Goal: Task Accomplishment & Management: Complete application form

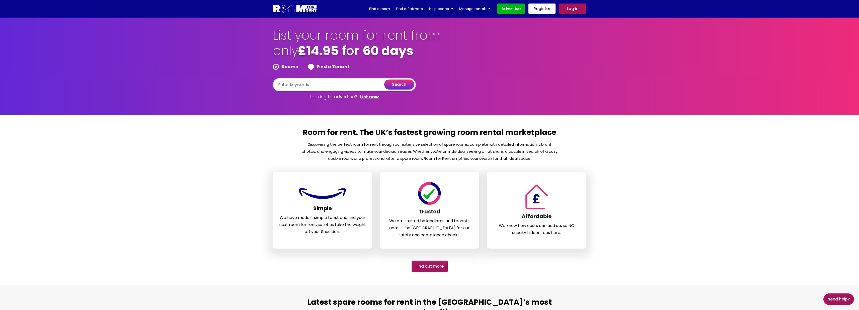
click at [575, 10] on link "Log in" at bounding box center [572, 9] width 27 height 11
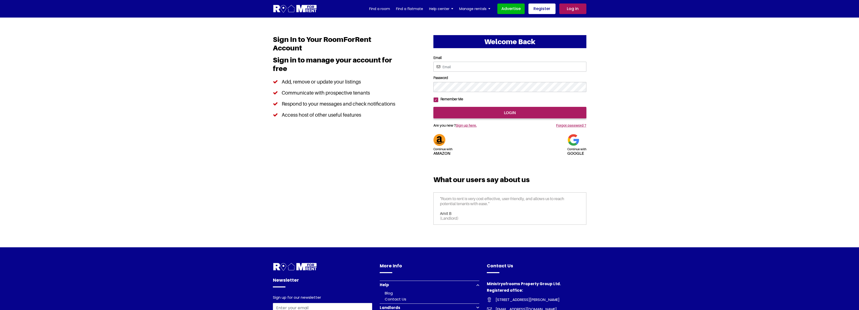
type input "RENDEZVOUS123@YAHOO.COM"
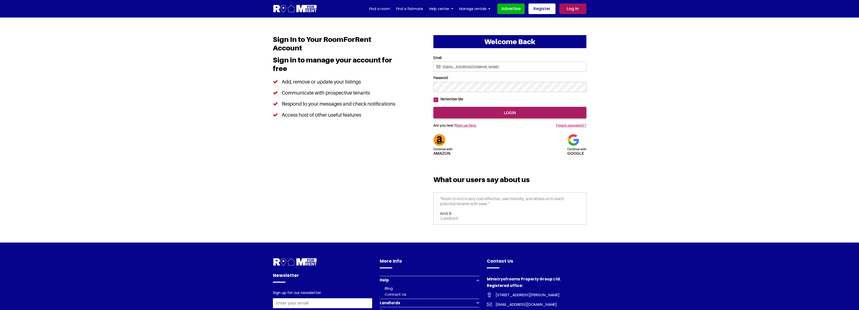
drag, startPoint x: 504, startPoint y: 68, endPoint x: 337, endPoint y: 57, distance: 168.1
click at [337, 57] on div "Welcome Back Continue with Amazon Continue with google Email Password login Ama…" at bounding box center [429, 130] width 321 height 190
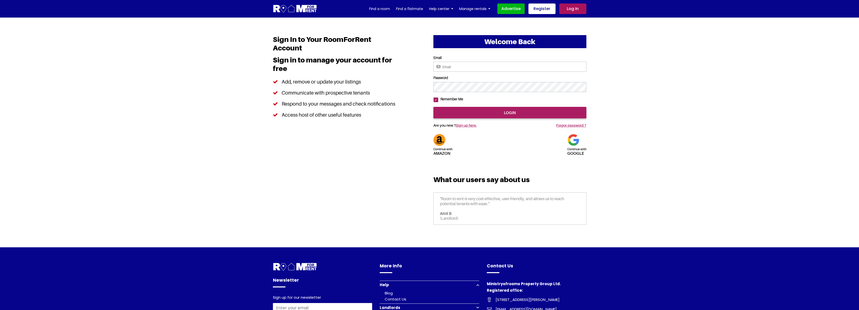
click at [454, 67] on input "Email" at bounding box center [509, 67] width 153 height 10
type input "jitendratest1234@yahoo.com"
click at [481, 118] on input "login" at bounding box center [509, 113] width 153 height 12
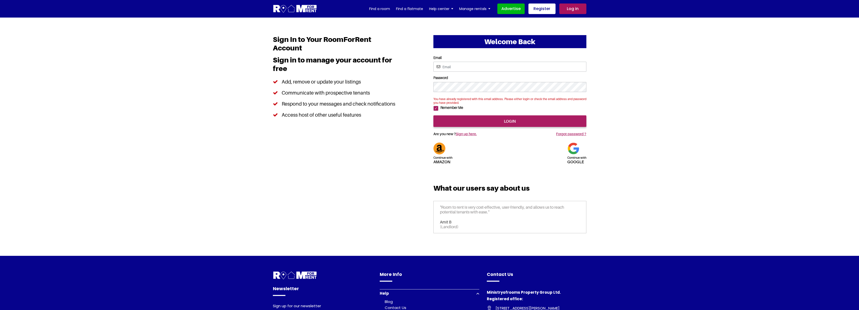
type input "saurabhsentiments@hotmail.com"
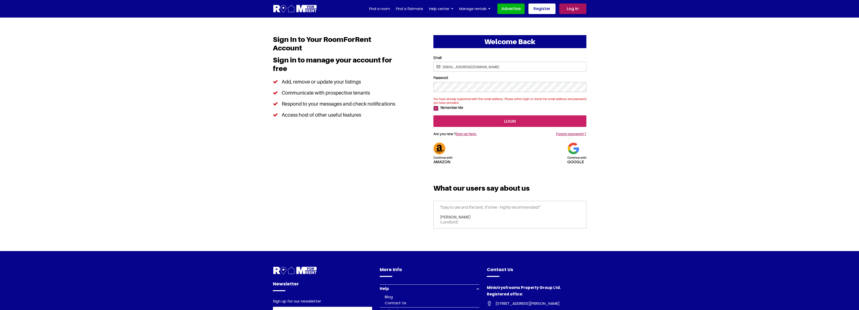
click at [495, 127] on input "login" at bounding box center [509, 121] width 153 height 12
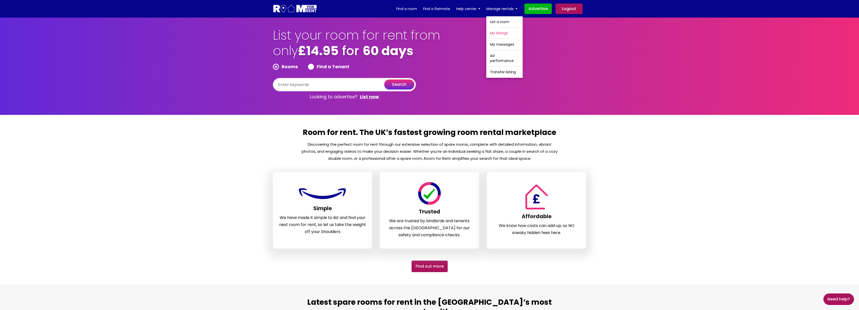
click at [508, 34] on link "My listings" at bounding box center [504, 33] width 36 height 11
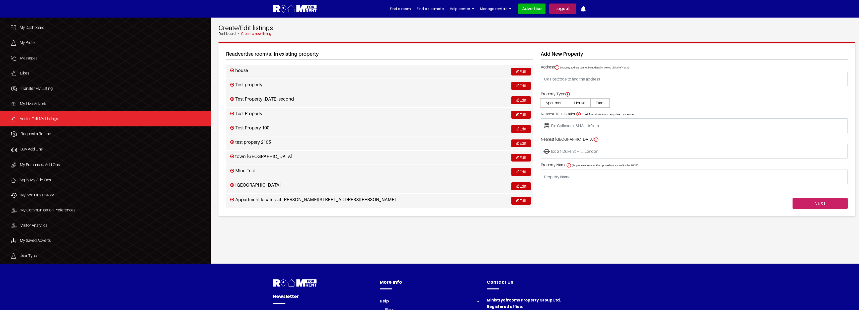
click at [820, 205] on input "NEXT" at bounding box center [819, 203] width 55 height 11
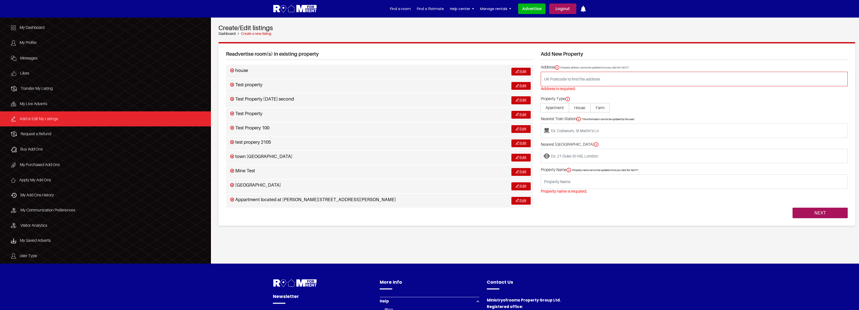
click at [571, 82] on input "text" at bounding box center [694, 79] width 307 height 15
click at [587, 217] on div "NEXT" at bounding box center [694, 208] width 307 height 21
click at [563, 80] on input "text" at bounding box center [694, 79] width 307 height 15
click at [564, 205] on div "NEXT" at bounding box center [694, 208] width 307 height 21
click at [557, 80] on input "text" at bounding box center [694, 79] width 307 height 15
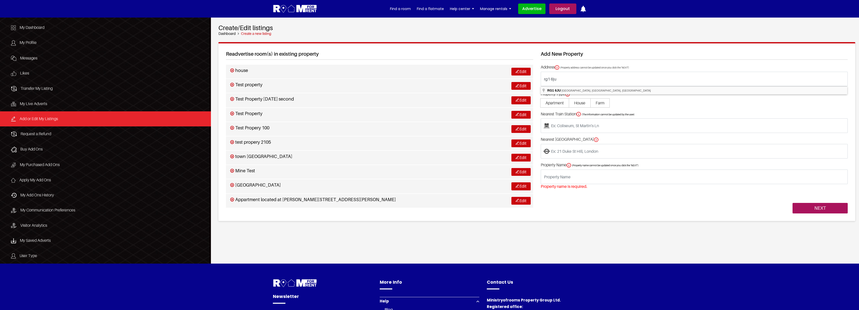
type input "[STREET_ADDRESS]"
type input "located at Boston Avenue, Coley Park, Reading RG1 6JU, UK"
type input "Reading West"
click at [582, 104] on span "House" at bounding box center [580, 102] width 22 height 9
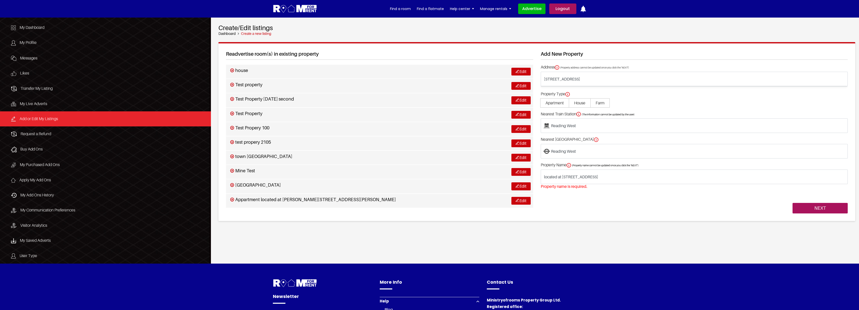
click at [0, 0] on input "House" at bounding box center [0, 0] width 0 height 0
type input "House located at Boston Avenue, Coley Park, Reading RG1 6JU, UK"
click at [610, 193] on div "NEXT" at bounding box center [694, 203] width 307 height 21
click at [818, 209] on input "NEXT" at bounding box center [819, 208] width 55 height 11
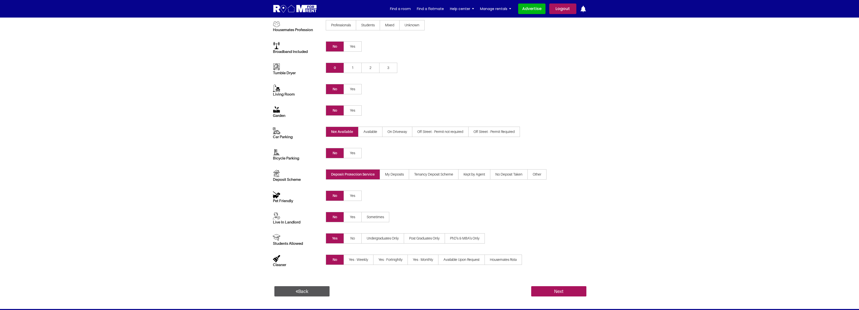
scroll to position [134, 0]
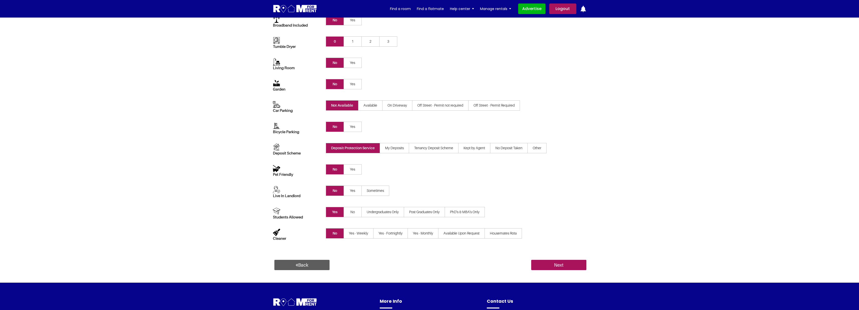
click at [304, 265] on link "Back" at bounding box center [301, 265] width 55 height 11
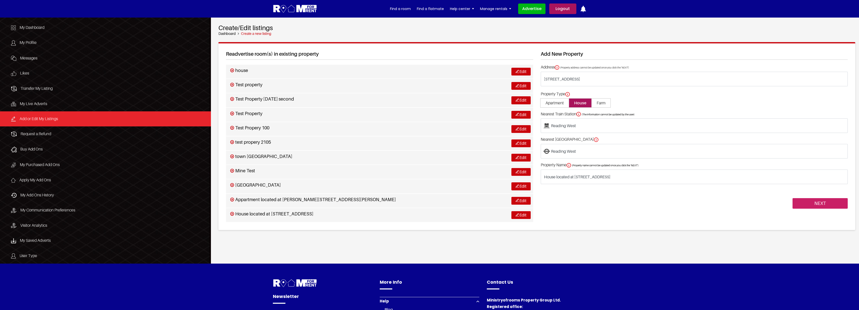
click at [832, 204] on input "NEXT" at bounding box center [819, 203] width 55 height 11
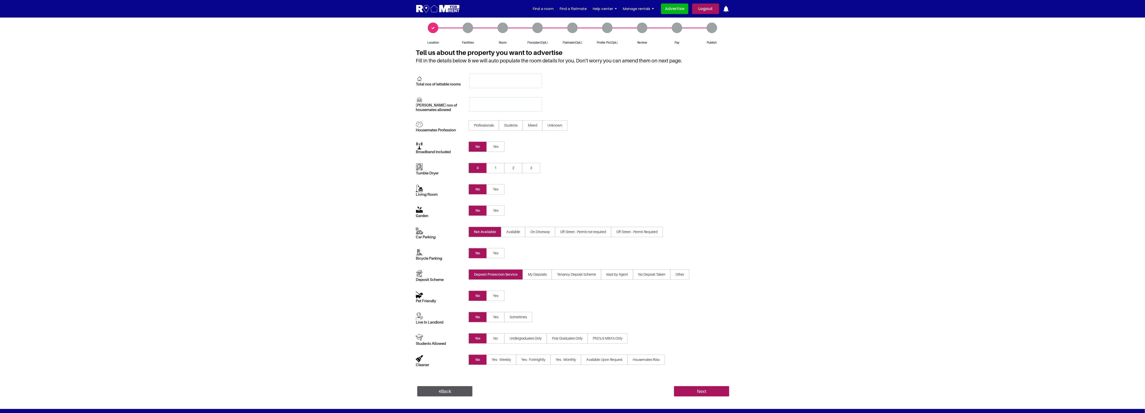
scroll to position [1, 0]
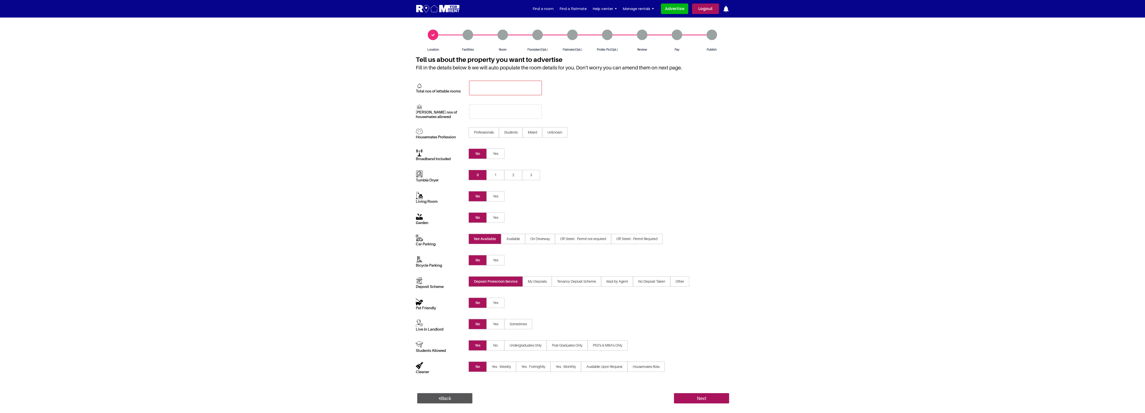
click at [475, 90] on input "text" at bounding box center [505, 88] width 73 height 15
type input "1"
click at [501, 109] on input "text" at bounding box center [505, 111] width 73 height 15
type input "1"
click at [758, 203] on section "Location Facilities Room Floorplan(Opt.) Pay" at bounding box center [572, 216] width 1145 height 399
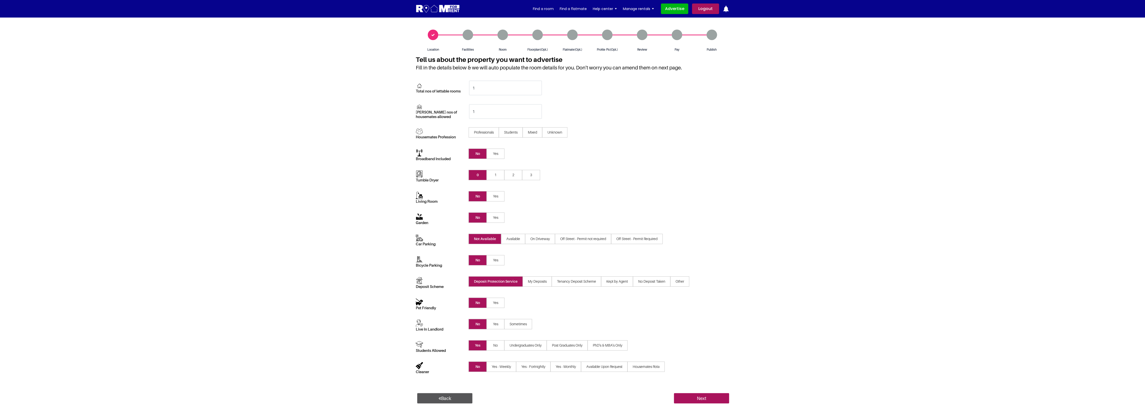
click at [484, 135] on span "Professionals" at bounding box center [484, 132] width 30 height 10
click at [0, 0] on input"] "Professionals" at bounding box center [0, 0] width 0 height 0
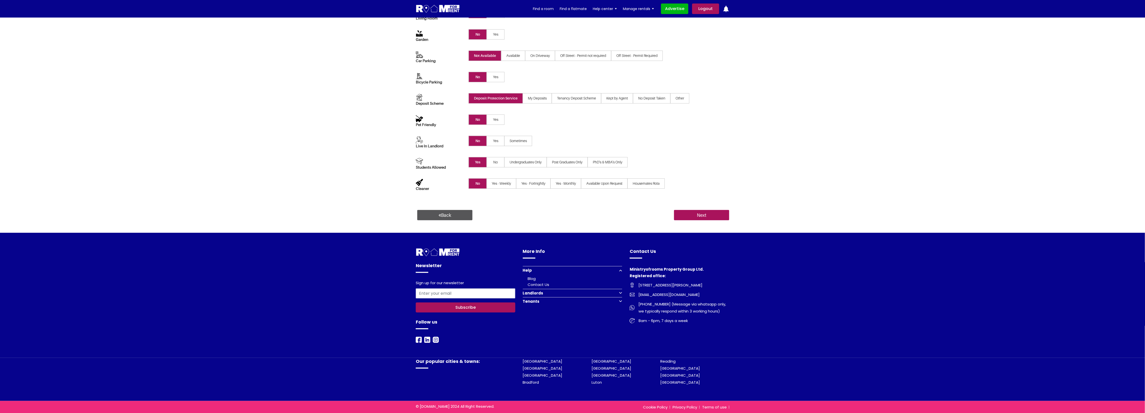
scroll to position [200, 0]
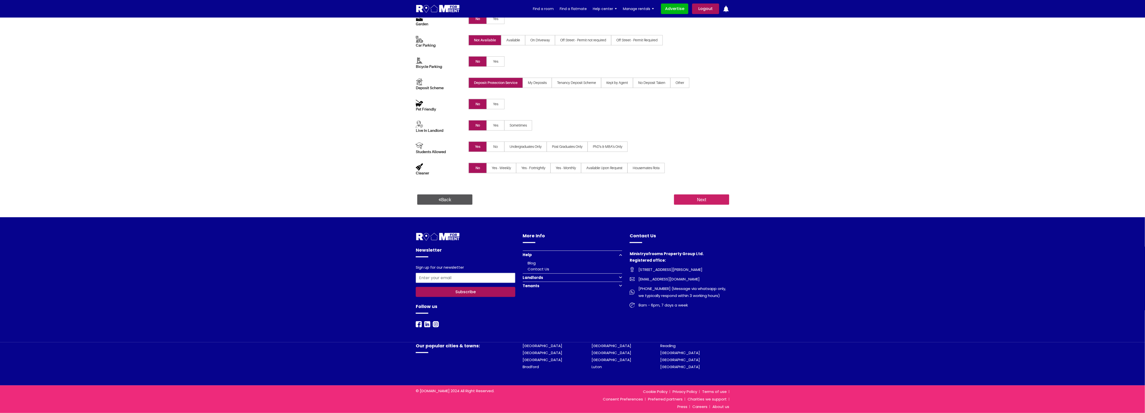
click at [701, 199] on input "Next" at bounding box center [701, 200] width 55 height 11
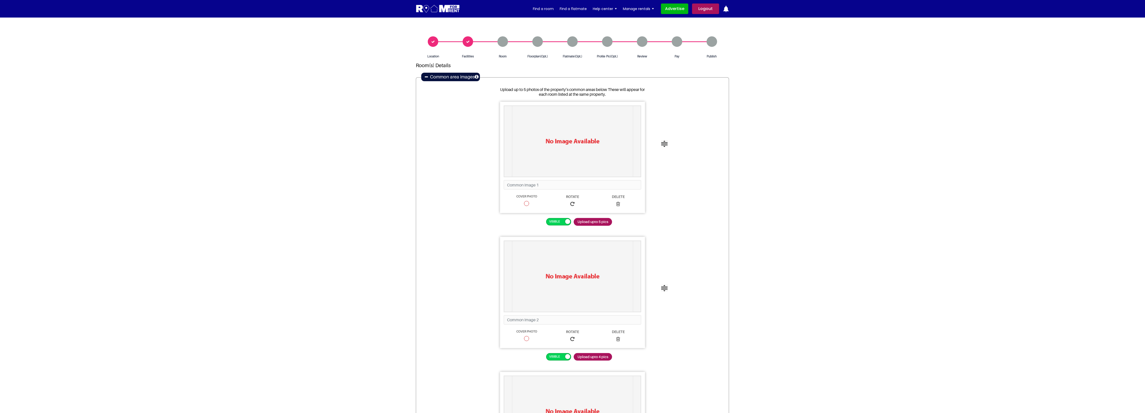
click at [426, 78] on icon at bounding box center [426, 77] width 3 height 4
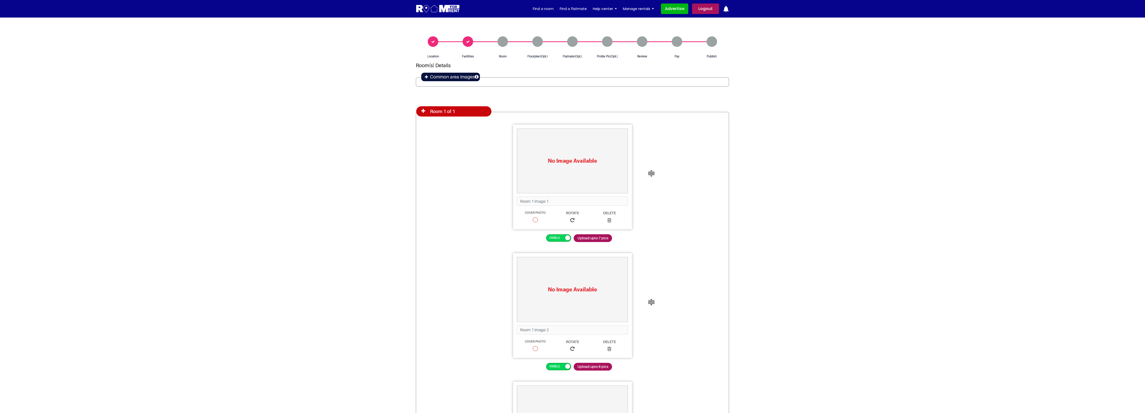
click at [424, 77] on div "Common area images" at bounding box center [451, 77] width 56 height 6
click at [425, 77] on icon at bounding box center [426, 77] width 3 height 4
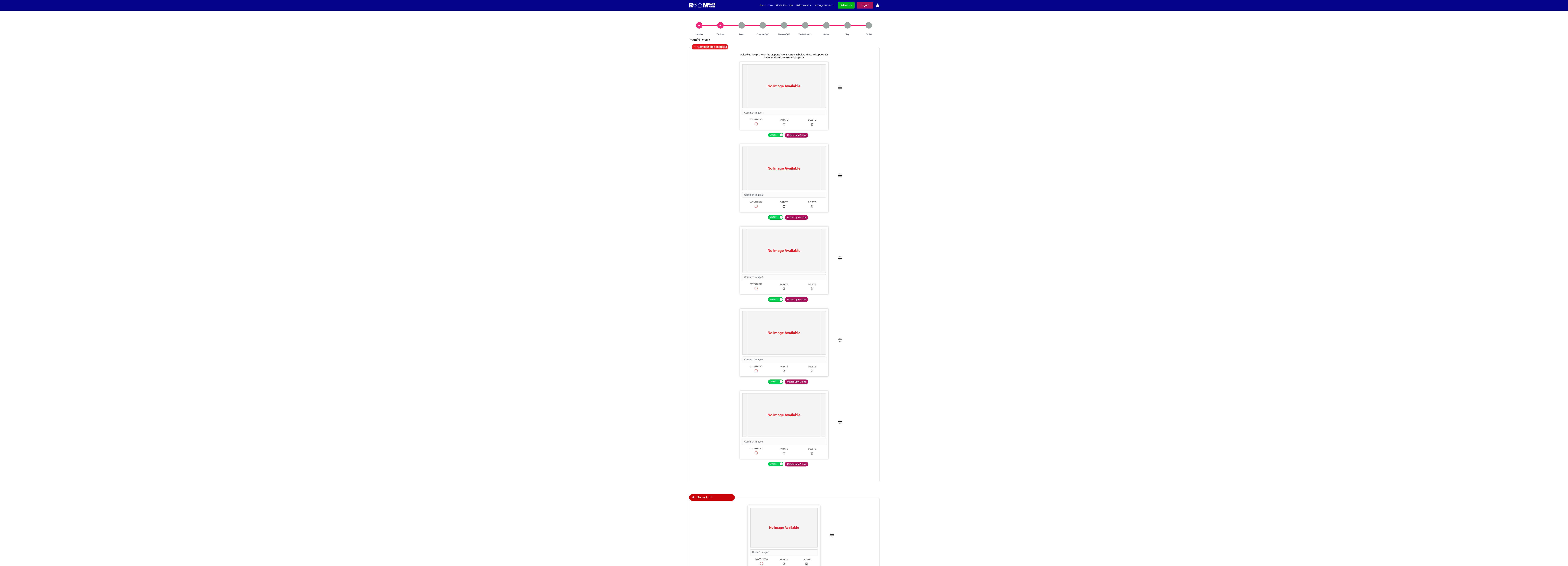
drag, startPoint x: 1192, startPoint y: 301, endPoint x: 1189, endPoint y: 302, distance: 3.2
click at [696, 251] on section "Location Facilities Room Floorplan(Opt.) Flatmate(Opt.) Review Pay" at bounding box center [784, 557] width 1568 height 1092
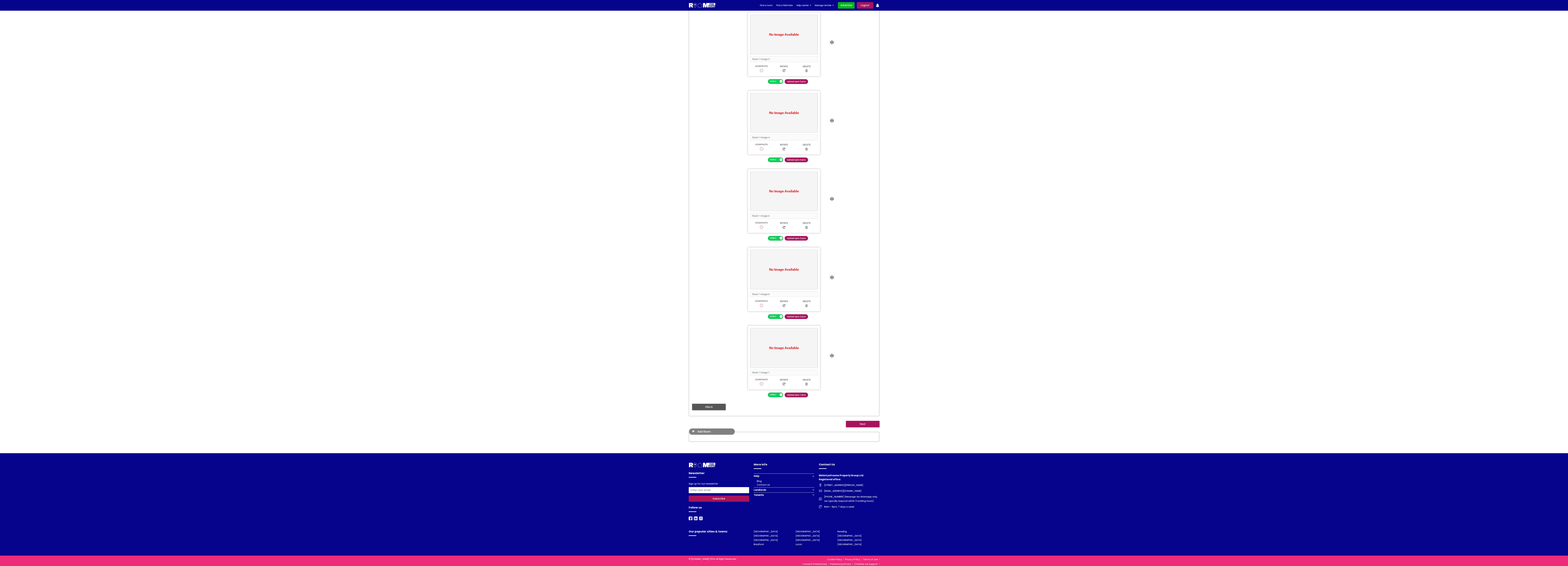
scroll to position [660, 0]
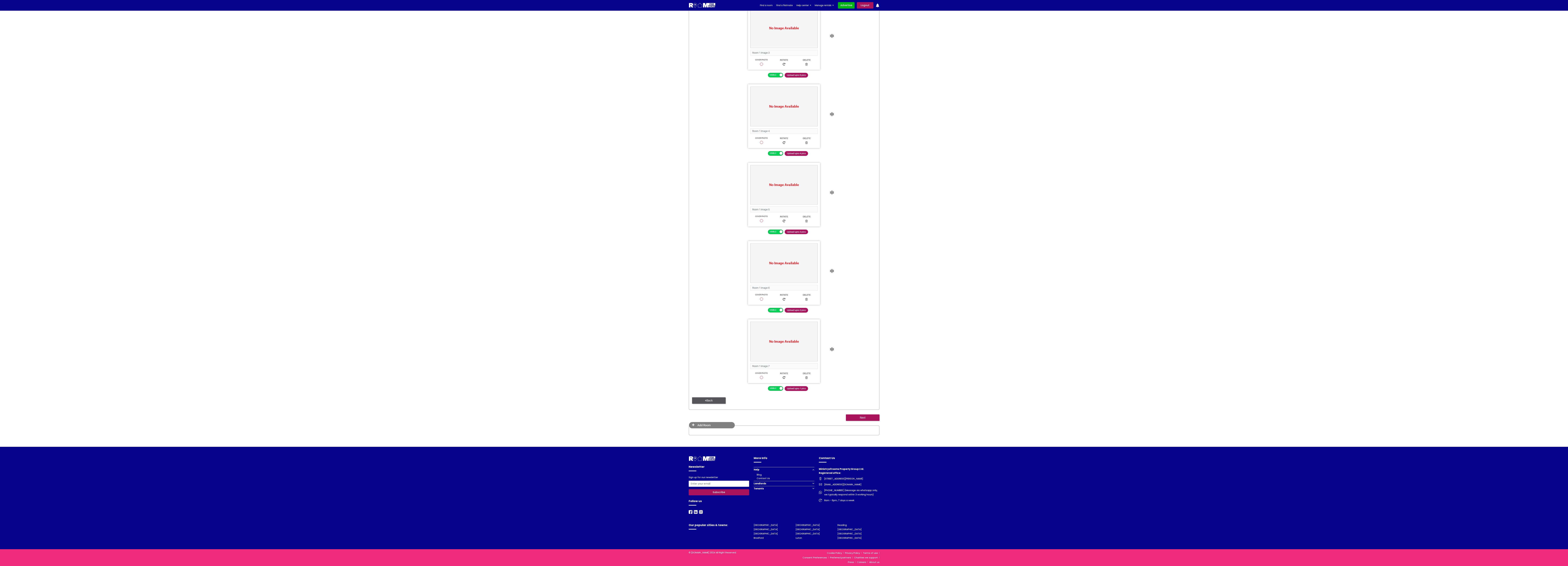
click at [692, 251] on div "Add Room" at bounding box center [712, 425] width 46 height 7
click at [693, 251] on div "Add Room" at bounding box center [712, 425] width 46 height 7
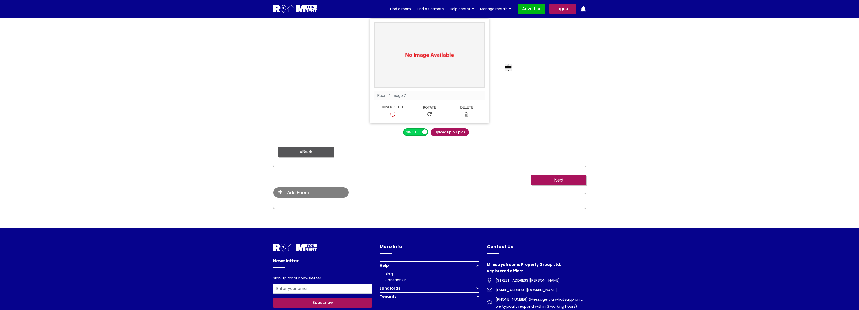
scroll to position [1584, 0]
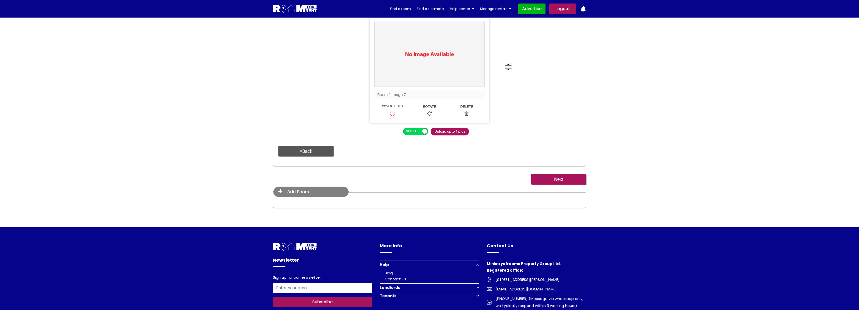
click at [279, 192] on icon at bounding box center [280, 191] width 4 height 5
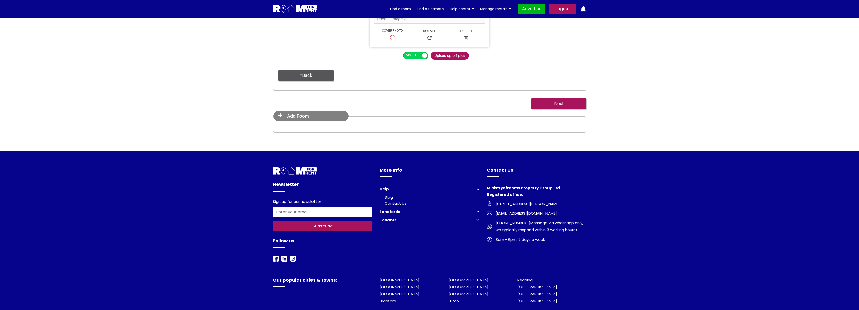
scroll to position [1698, 0]
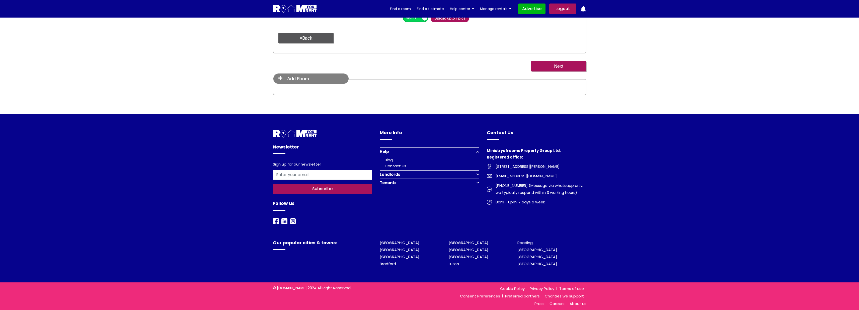
click at [281, 80] on icon at bounding box center [280, 78] width 4 height 5
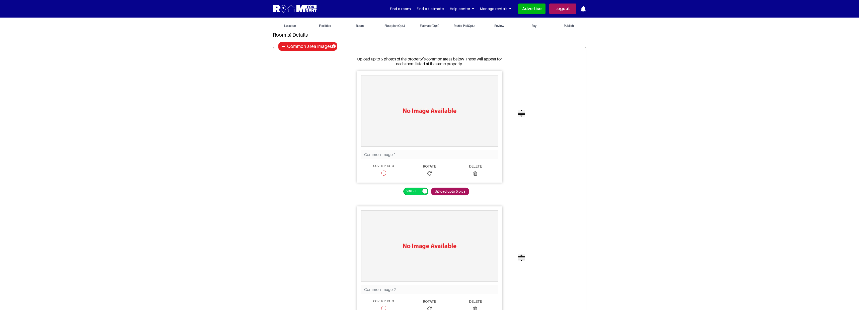
scroll to position [0, 0]
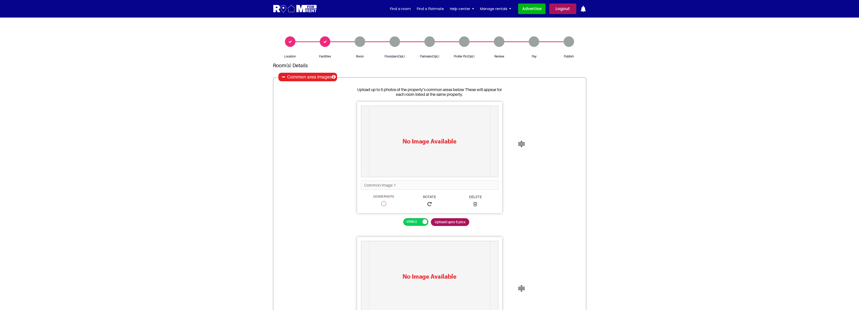
click at [284, 77] on icon at bounding box center [283, 77] width 3 height 4
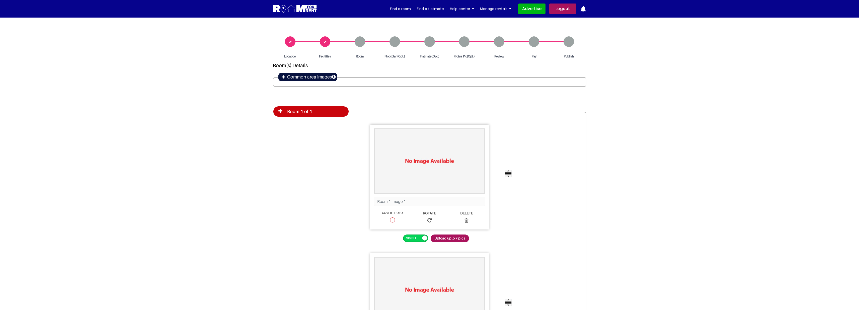
click at [283, 78] on icon at bounding box center [283, 77] width 3 height 4
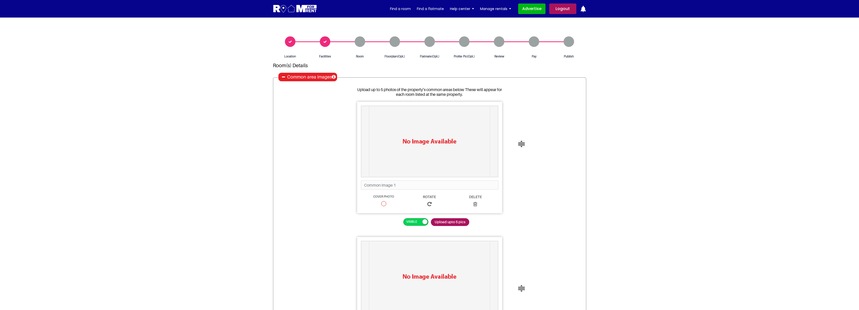
click at [283, 78] on icon at bounding box center [283, 77] width 3 height 4
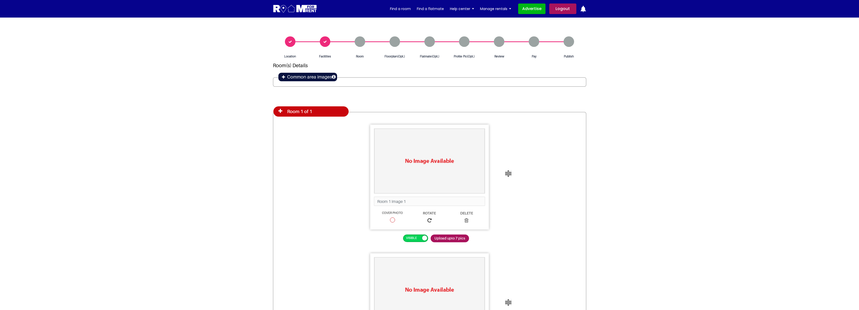
click at [280, 111] on icon at bounding box center [280, 111] width 4 height 5
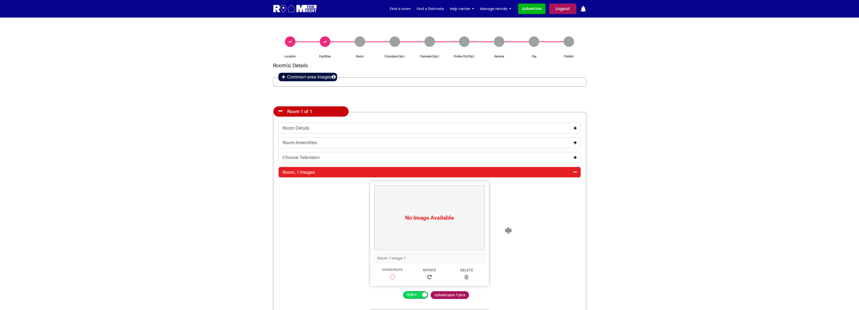
click at [279, 111] on icon at bounding box center [280, 111] width 4 height 5
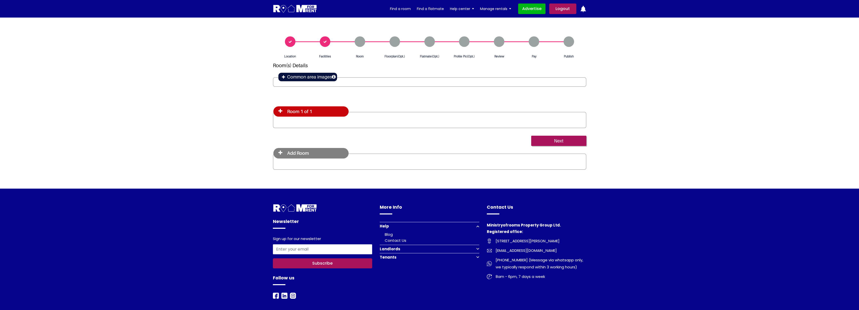
click at [279, 111] on icon at bounding box center [280, 111] width 4 height 5
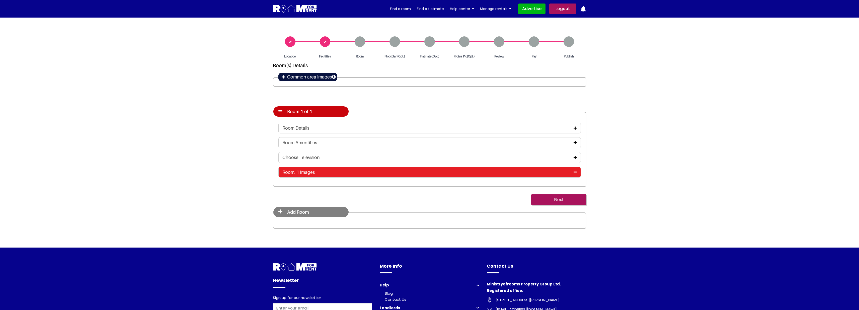
click at [279, 111] on icon at bounding box center [280, 111] width 4 height 5
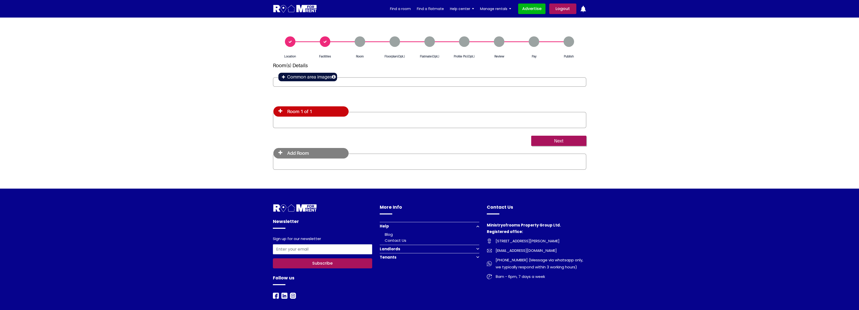
click at [279, 111] on icon at bounding box center [280, 111] width 4 height 5
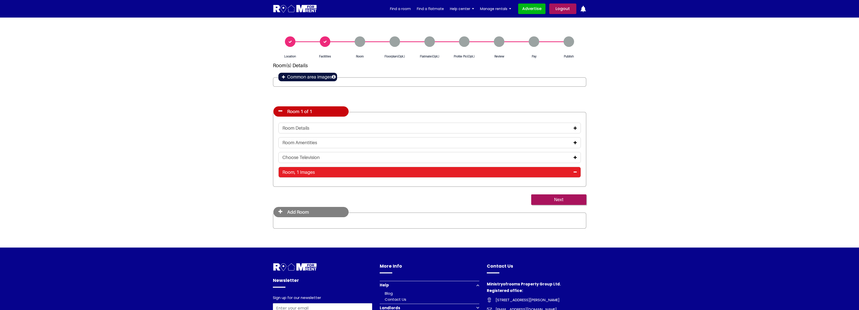
click at [279, 111] on icon at bounding box center [280, 111] width 4 height 5
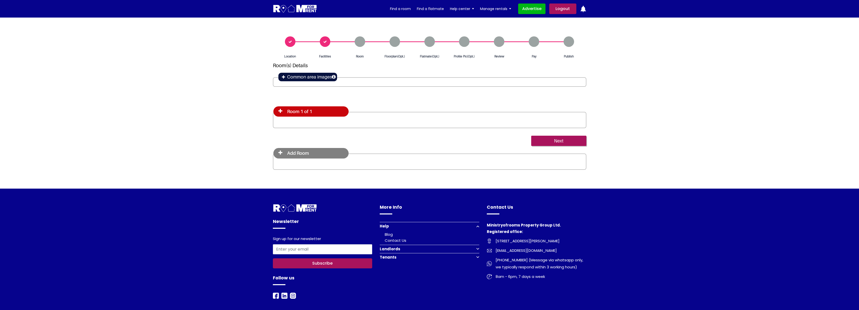
click at [280, 112] on icon at bounding box center [280, 111] width 4 height 5
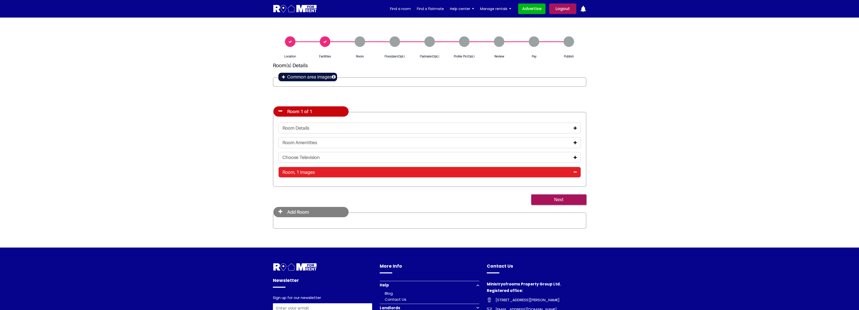
click at [292, 198] on div "Next" at bounding box center [429, 199] width 313 height 11
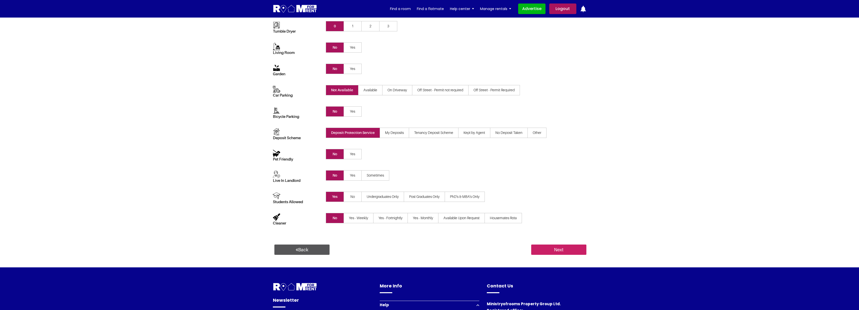
click at [554, 248] on input "Next" at bounding box center [558, 249] width 55 height 11
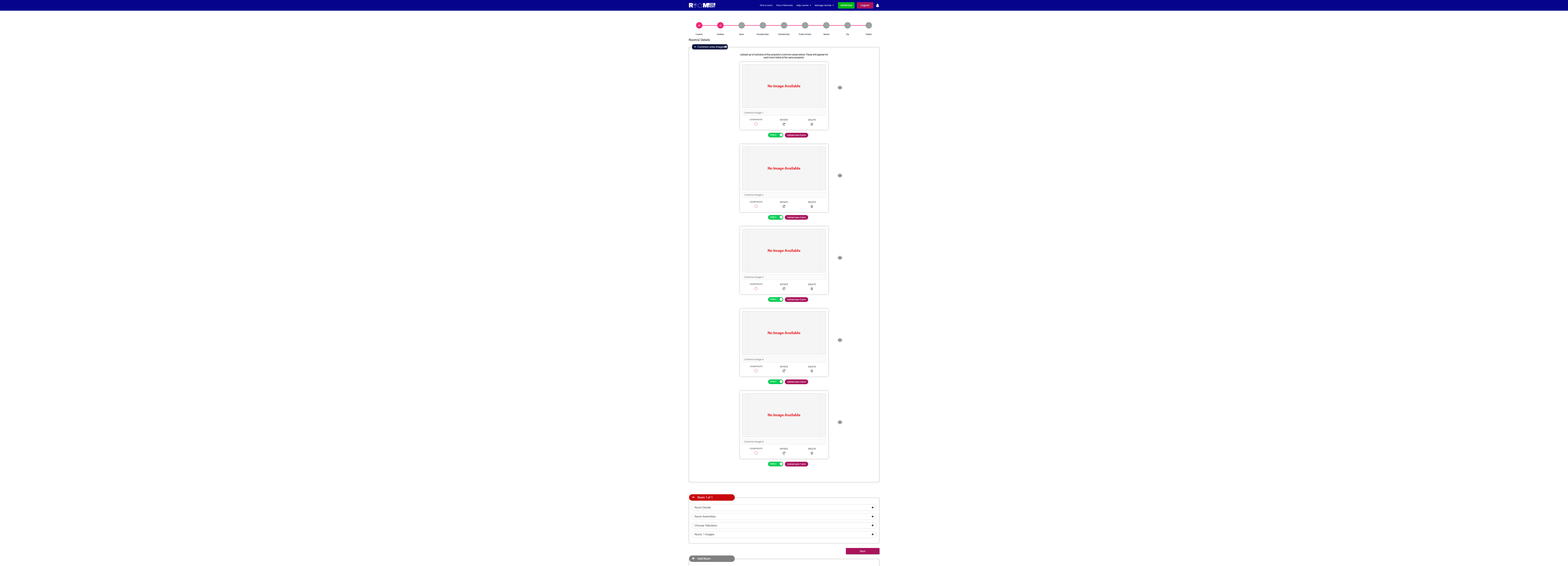
click at [522, 189] on section "Location Facilities Room Floorplan(Opt.) Flatmate(Opt.) Review Pay" at bounding box center [784, 295] width 1568 height 569
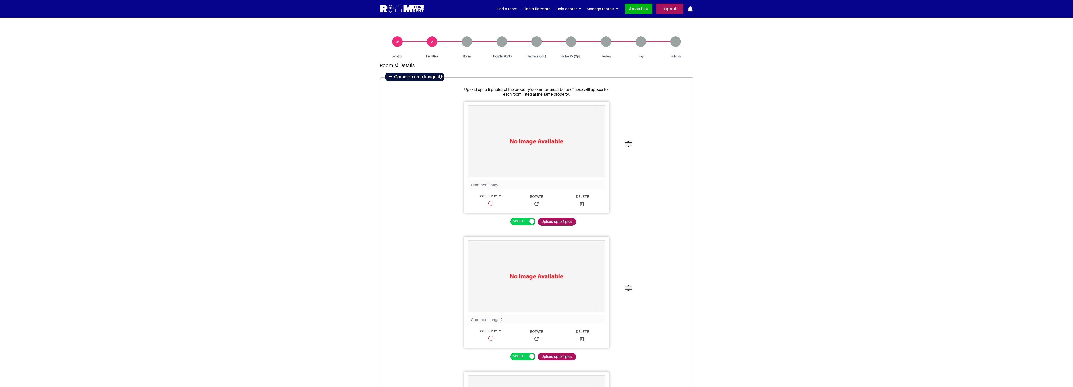
scroll to position [1, 0]
click at [562, 221] on span "Upload upto 5 pics" at bounding box center [557, 221] width 38 height 8
click at [538, 217] on input "Upload upto 5 pics" at bounding box center [538, 217] width 0 height 0
click at [554, 220] on span "Upload upto 5 pics" at bounding box center [557, 221] width 38 height 8
click at [538, 217] on input "Upload upto 5 pics" at bounding box center [538, 217] width 0 height 0
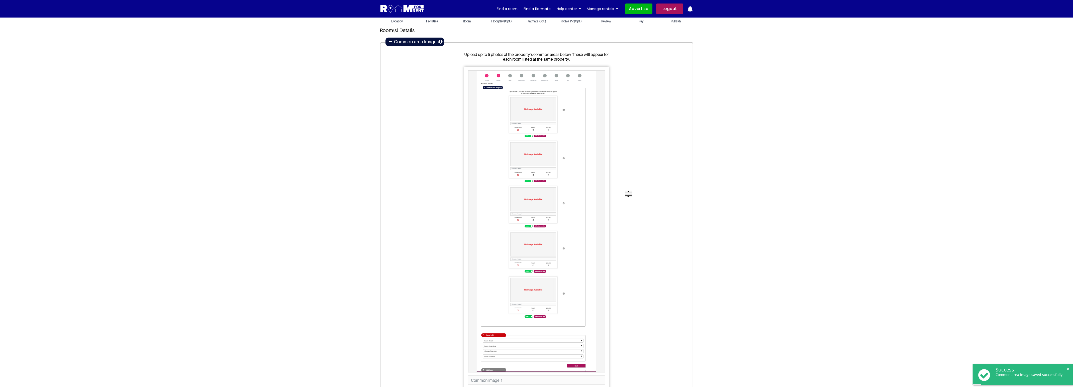
scroll to position [38, 0]
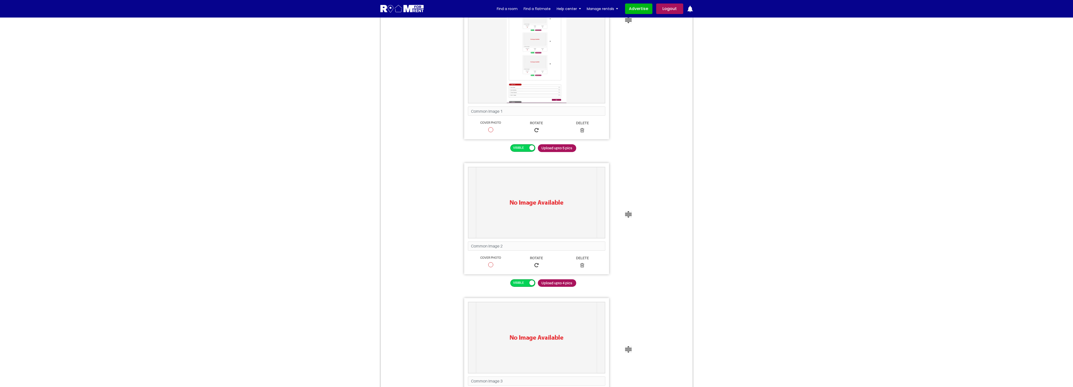
scroll to position [285, 0]
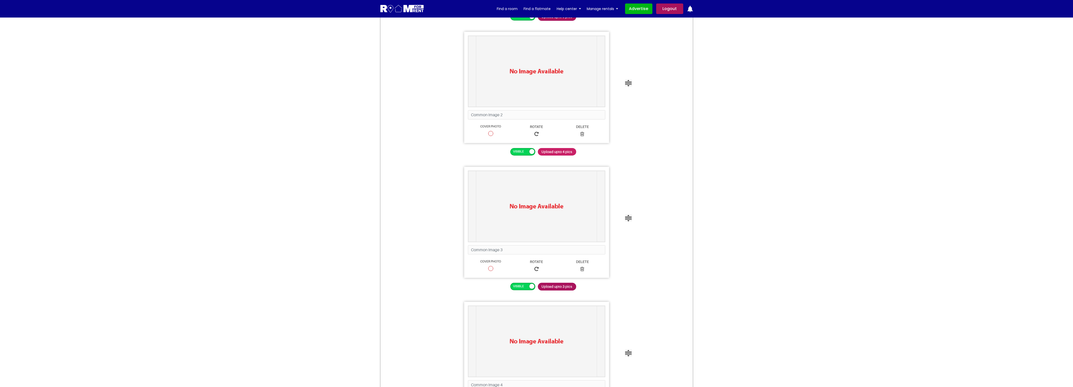
click at [565, 149] on span "Upload upto 4 pics" at bounding box center [557, 152] width 38 height 8
click at [538, 148] on input "Upload upto 4 pics" at bounding box center [538, 148] width 0 height 0
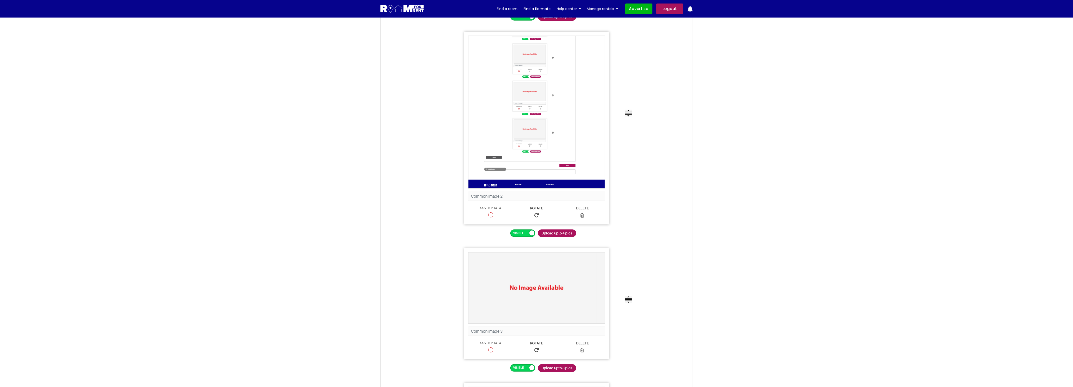
scroll to position [461, 0]
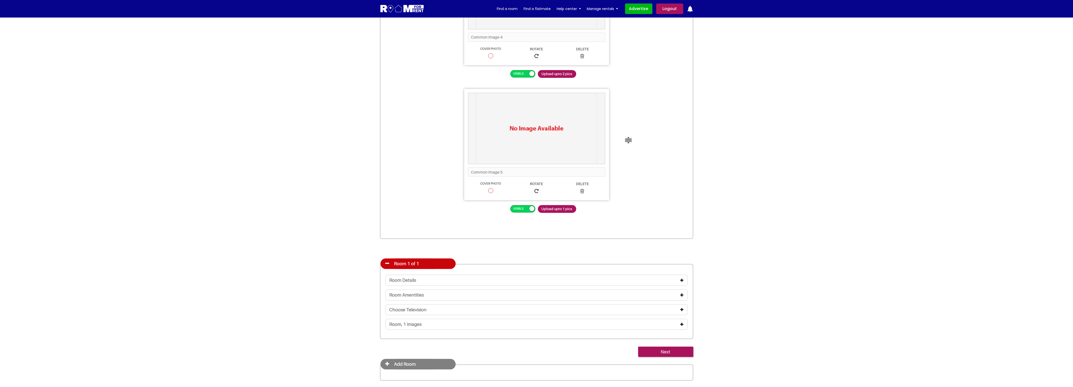
scroll to position [919, 0]
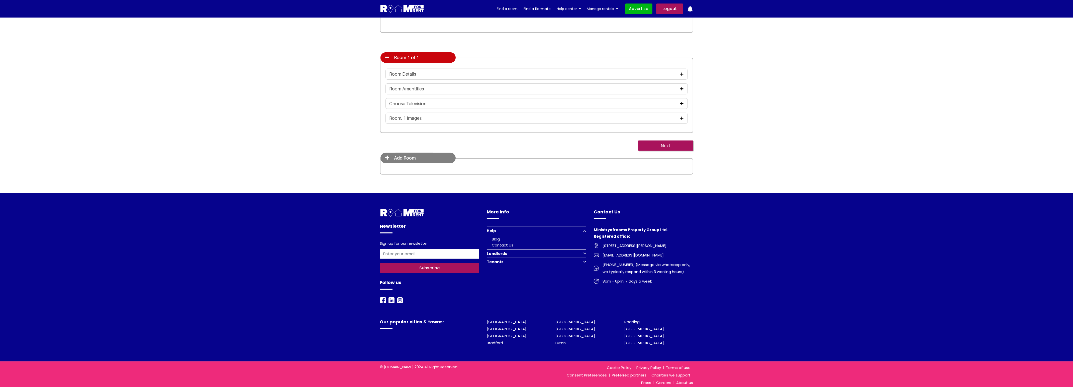
click at [682, 73] on icon at bounding box center [682, 74] width 3 height 4
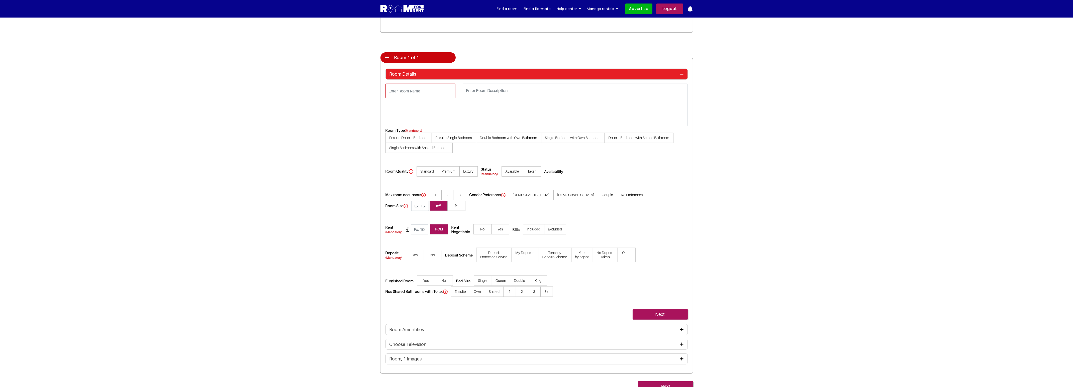
click at [430, 91] on input "text" at bounding box center [421, 91] width 70 height 15
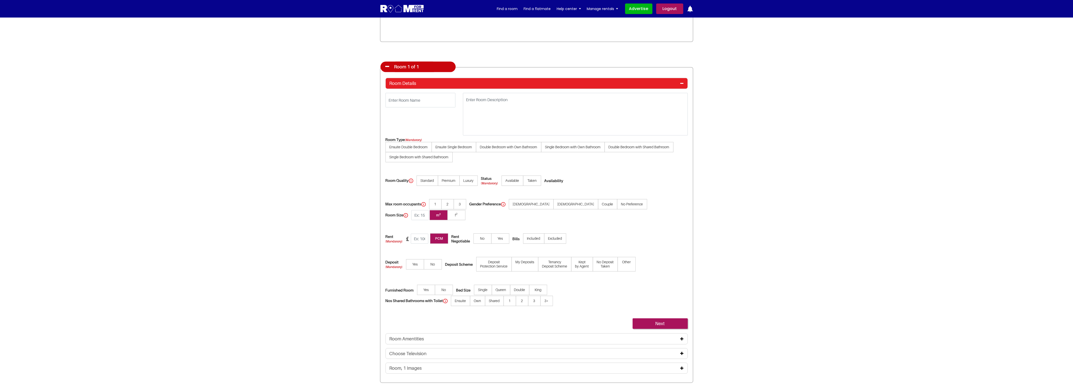
scroll to position [911, 0]
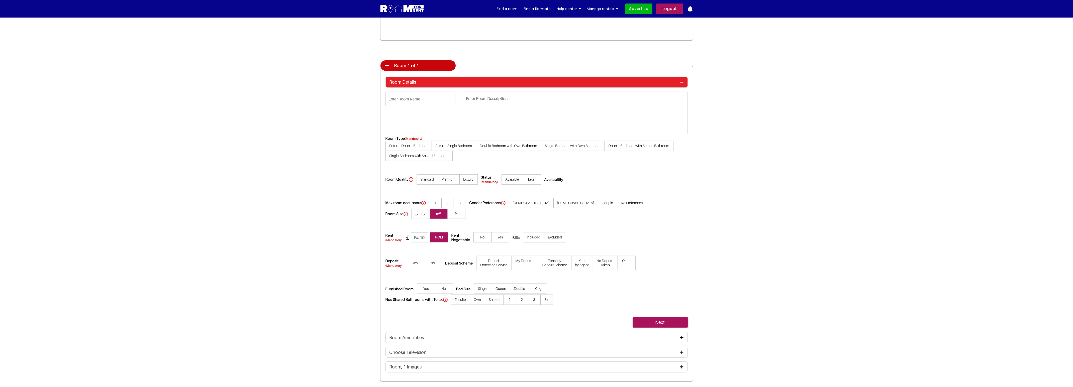
click at [683, 336] on icon at bounding box center [682, 338] width 3 height 4
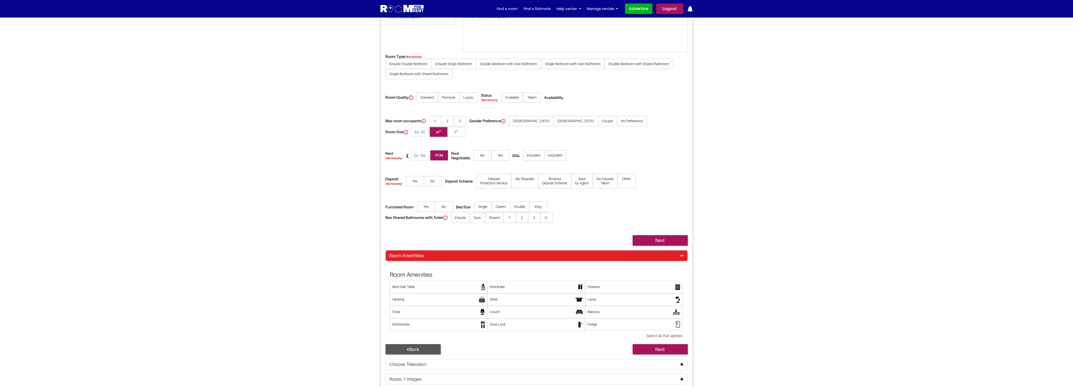
scroll to position [1102, 0]
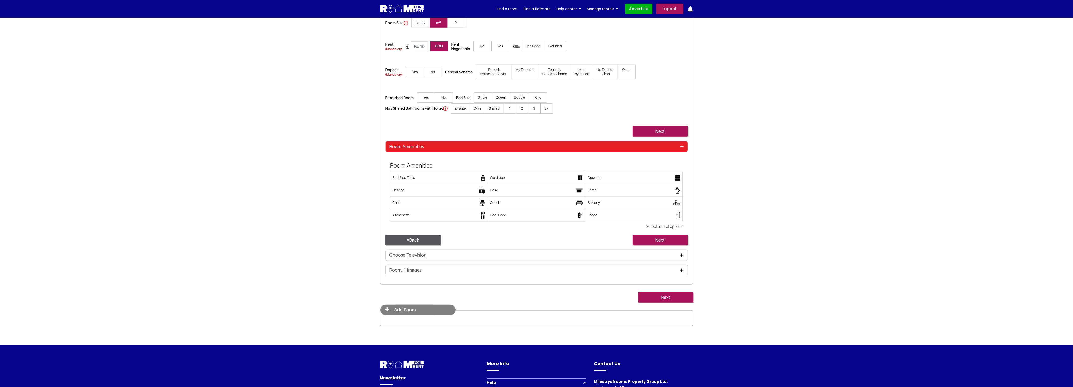
click at [682, 253] on icon at bounding box center [682, 255] width 3 height 4
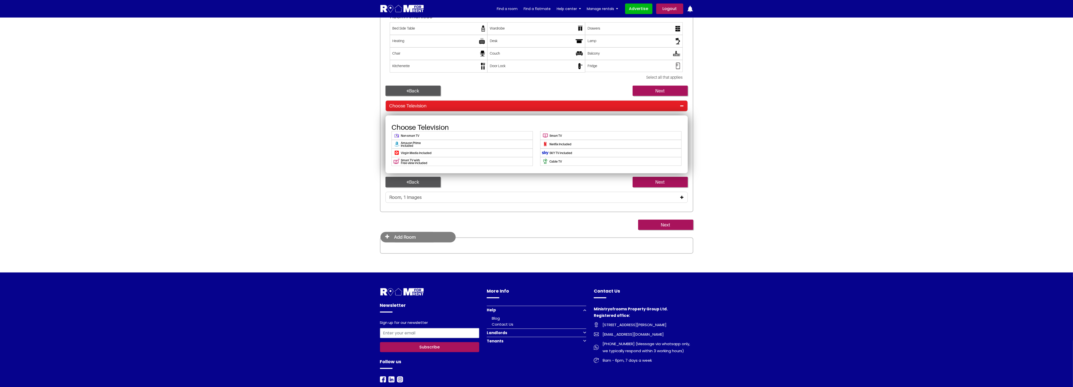
scroll to position [1252, 0]
click at [683, 195] on icon at bounding box center [682, 197] width 3 height 4
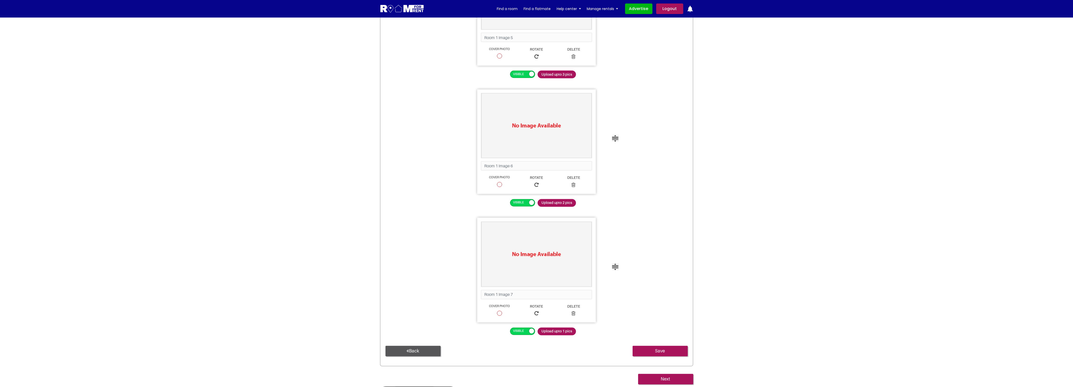
scroll to position [2087, 0]
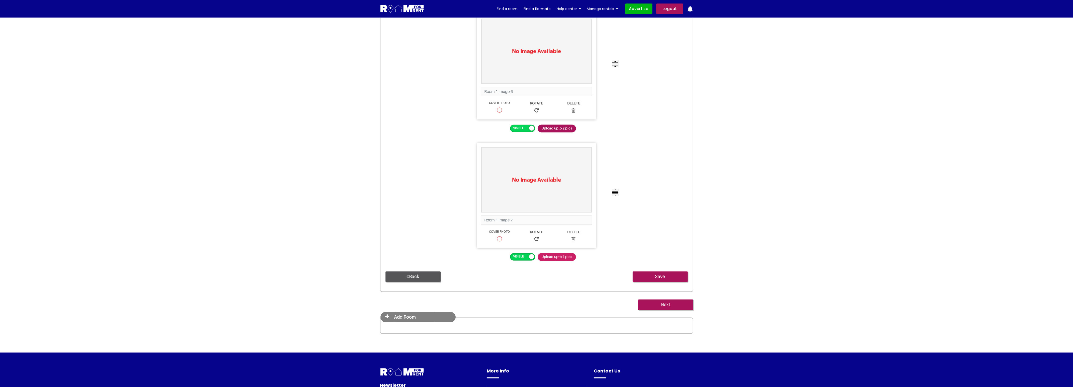
click at [564, 253] on span "Upload upto 1 pics" at bounding box center [557, 257] width 38 height 8
click at [538, 253] on input "Upload upto 1 pics" at bounding box center [538, 253] width 0 height 0
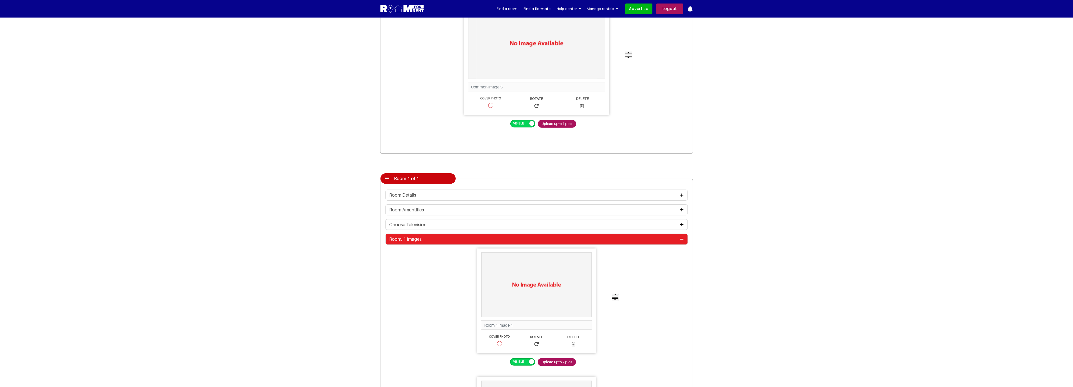
scroll to position [799, 0]
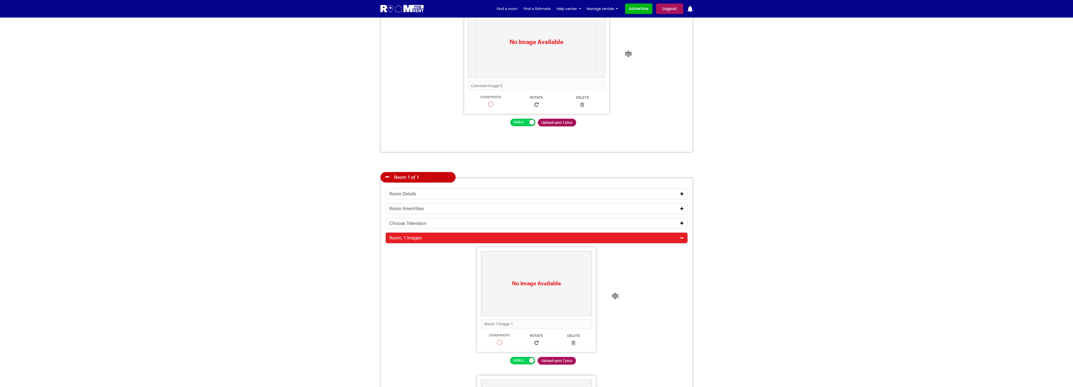
click at [681, 192] on icon at bounding box center [682, 194] width 3 height 4
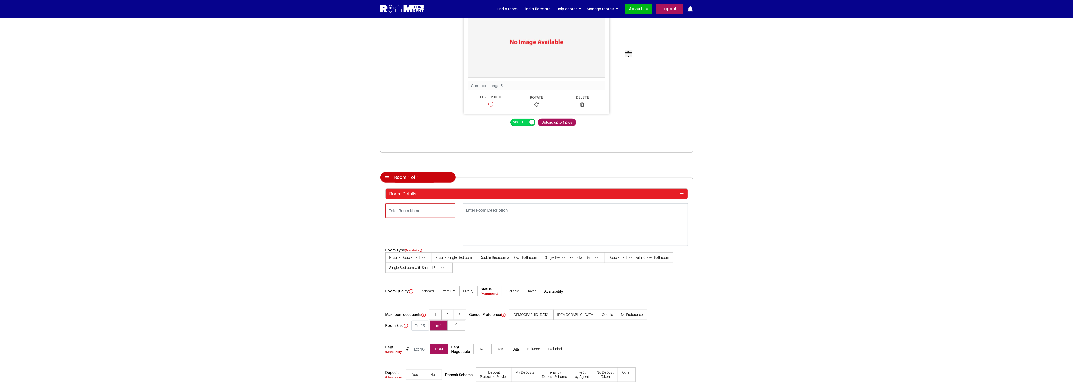
click at [421, 212] on input "text" at bounding box center [421, 211] width 70 height 15
type input "Ground floor"
click at [511, 219] on textarea at bounding box center [575, 225] width 225 height 43
type textarea "GR"
click at [453, 253] on span "Ensuite Single Bedroom" at bounding box center [454, 258] width 45 height 10
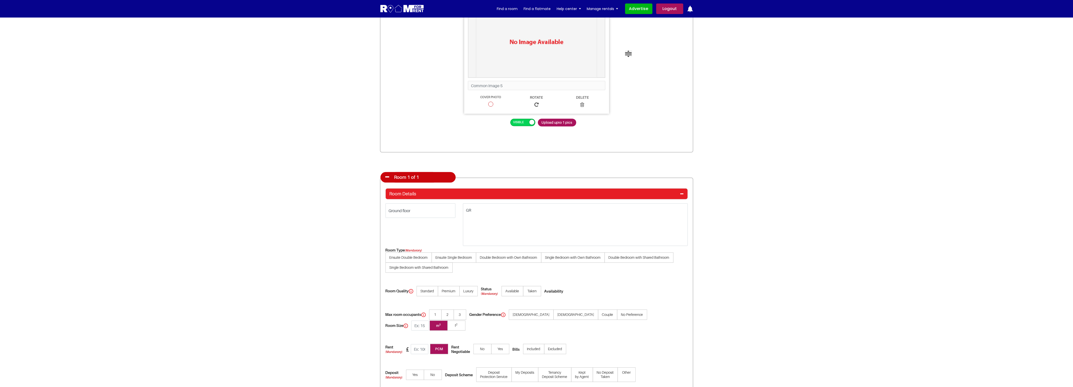
click at [0, 0] on input"] "Ensuite Single Bedroom" at bounding box center [0, 0] width 0 height 0
click at [431, 290] on span "Standard" at bounding box center [428, 291] width 22 height 10
click at [0, 0] on input"] "Standard" at bounding box center [0, 0] width 0 height 0
click at [514, 289] on span "Available" at bounding box center [514, 291] width 22 height 10
click at [0, 0] on input "Available" at bounding box center [0, 0] width 0 height 0
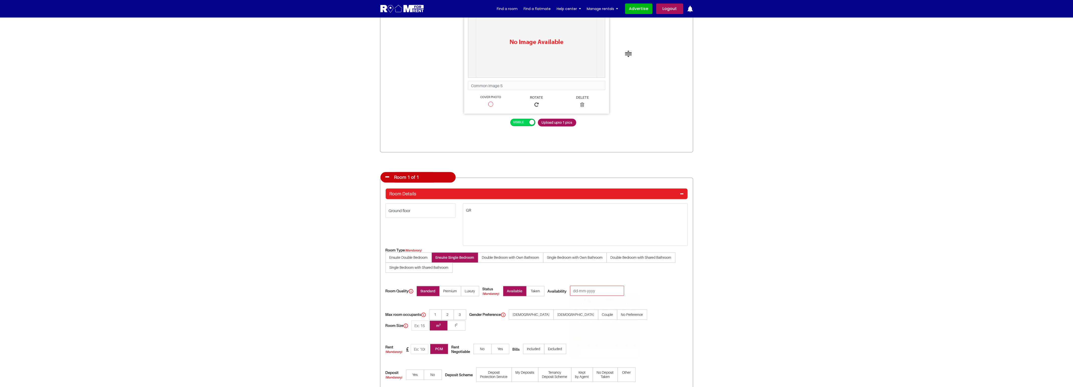
click at [587, 291] on input "text" at bounding box center [597, 291] width 54 height 10
click at [589, 338] on link "18" at bounding box center [586, 339] width 10 height 6
type input "18-08-2025"
click at [669, 278] on div "Room Type (Mandatory) Ensuite Double Bedroom Ensuite Single Bedroom" at bounding box center [537, 266] width 302 height 39
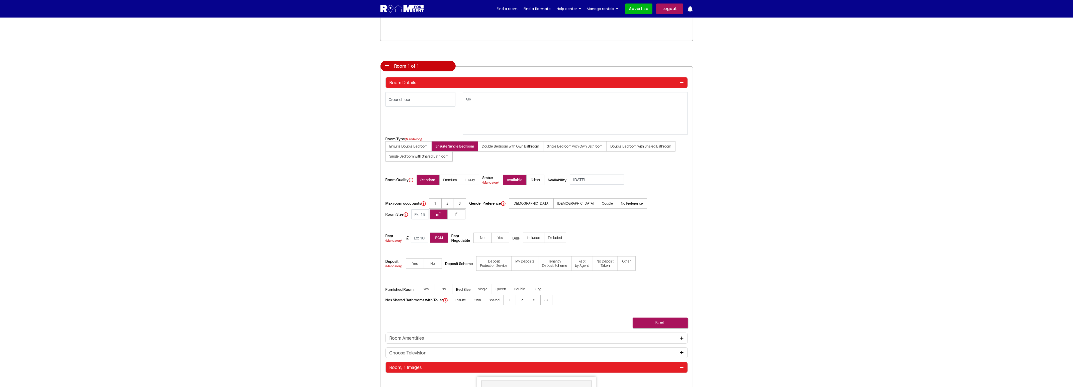
scroll to position [912, 0]
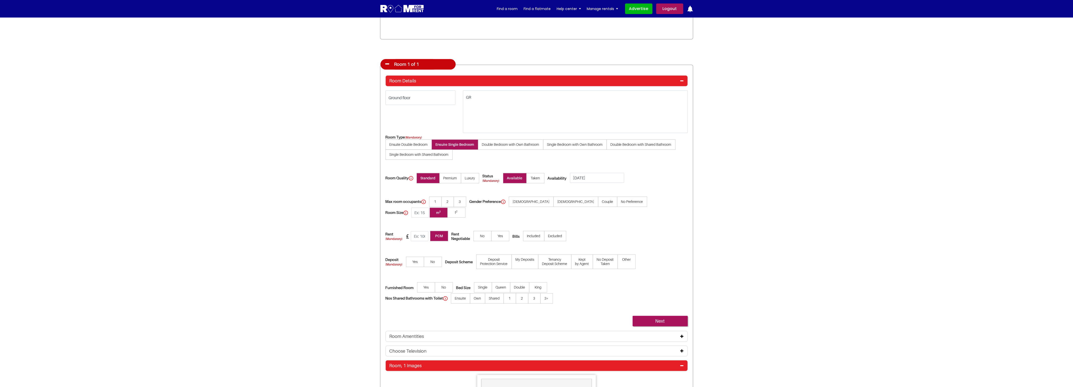
click at [450, 200] on span "2" at bounding box center [447, 202] width 13 height 10
click at [0, 0] on input"] "2" at bounding box center [0, 0] width 0 height 0
click at [598, 200] on span "Couple" at bounding box center [607, 202] width 19 height 10
click at [0, 0] on input"] "Couple" at bounding box center [0, 0] width 0 height 0
click at [425, 231] on input "text" at bounding box center [420, 236] width 18 height 10
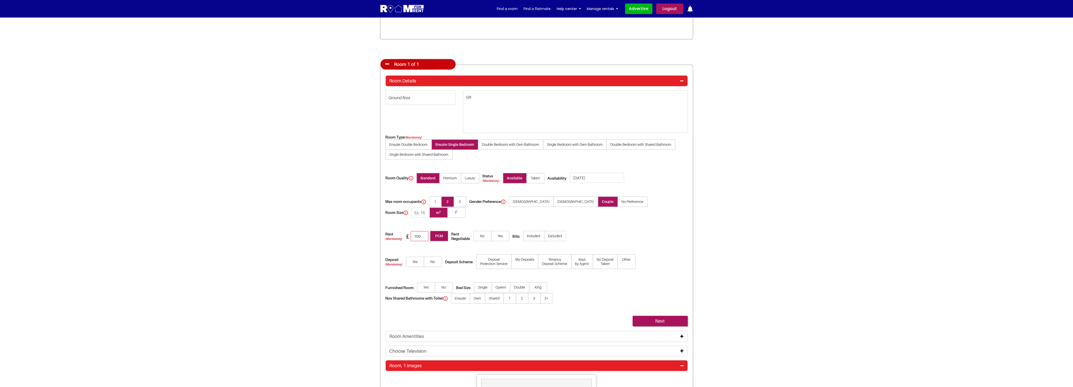
type input "100"
drag, startPoint x: 531, startPoint y: 222, endPoint x: 524, endPoint y: 225, distance: 7.5
click at [531, 231] on span "Included" at bounding box center [533, 236] width 21 height 10
click at [0, 0] on input "Included" at bounding box center [0, 0] width 0 height 0
click at [411, 257] on span "Yes" at bounding box center [415, 262] width 18 height 10
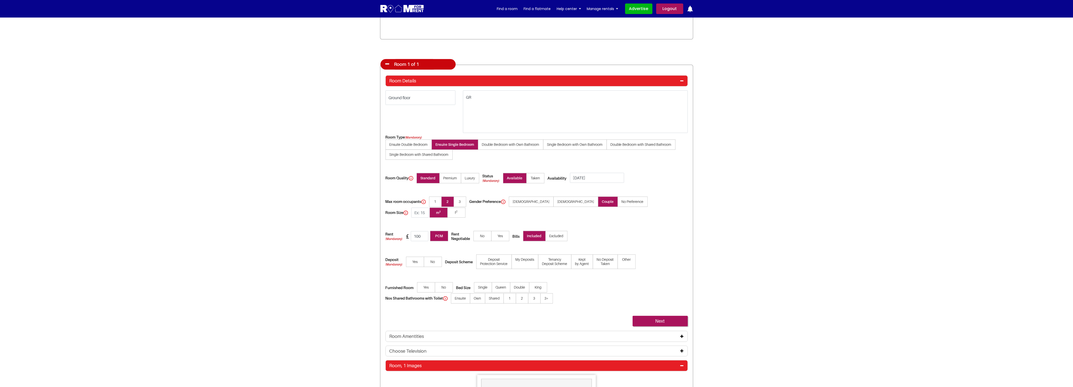
click at [0, 0] on input"] "Yes" at bounding box center [0, 0] width 0 height 0
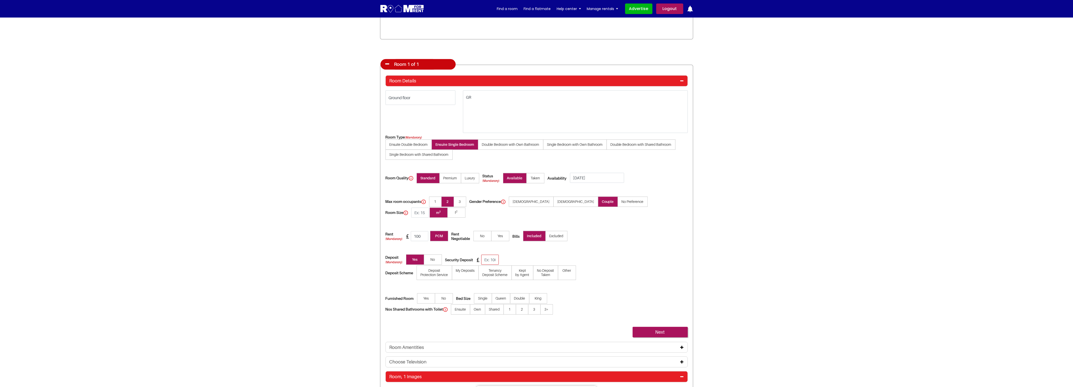
drag, startPoint x: 488, startPoint y: 245, endPoint x: 504, endPoint y: 252, distance: 17.1
click at [489, 255] on input "text" at bounding box center [490, 260] width 18 height 10
type input "100"
click at [623, 263] on div "Deposit (Mandatory) Yes No Security Deposit 100 Deposit Scheme Deposit My Depos…" at bounding box center [537, 273] width 302 height 39
click at [445, 294] on span "No" at bounding box center [444, 299] width 18 height 10
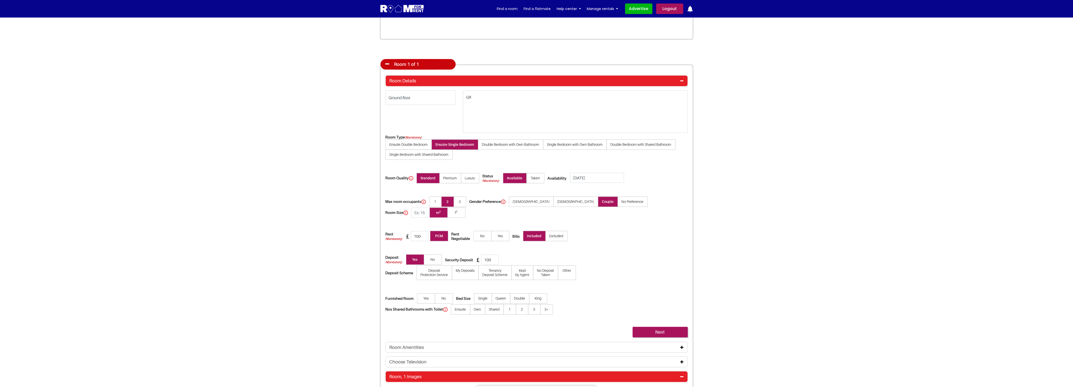
click at [0, 0] on input"] "No" at bounding box center [0, 0] width 0 height 0
click at [508, 294] on span "Queen" at bounding box center [501, 299] width 19 height 10
click at [0, 0] on input"] "Queen" at bounding box center [0, 0] width 0 height 0
click at [517, 304] on ul "Ensuite Own Shared 1 2 3 3+" at bounding box center [502, 309] width 102 height 11
click at [662, 327] on link "Next" at bounding box center [660, 332] width 55 height 11
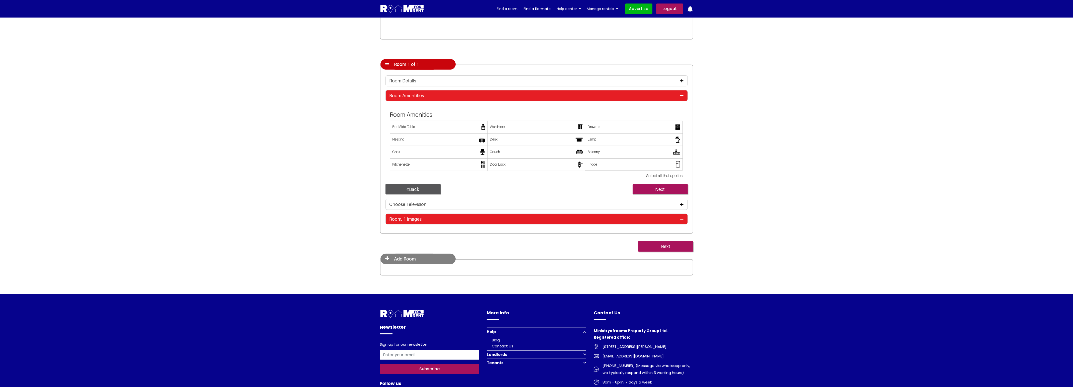
drag, startPoint x: 484, startPoint y: 137, endPoint x: 636, endPoint y: 146, distance: 152.9
click at [484, 137] on img at bounding box center [482, 139] width 6 height 7
click at [392, 136] on input"] "Heating" at bounding box center [392, 136] width 0 height 0
click at [682, 146] on span at bounding box center [634, 152] width 98 height 13
click at [588, 149] on input"] "Balcony" at bounding box center [588, 149] width 0 height 0
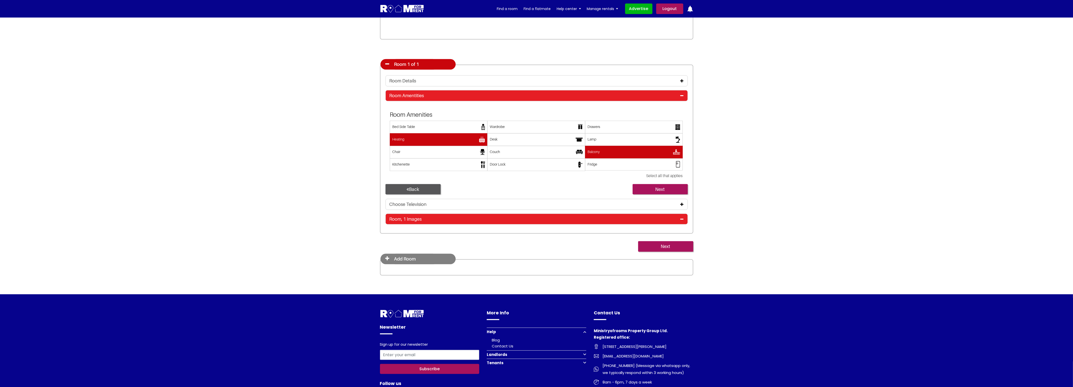
click at [559, 158] on span at bounding box center [536, 164] width 98 height 13
click at [490, 161] on input"] "Door Lock" at bounding box center [490, 161] width 0 height 0
click at [672, 189] on link "Next" at bounding box center [660, 189] width 55 height 11
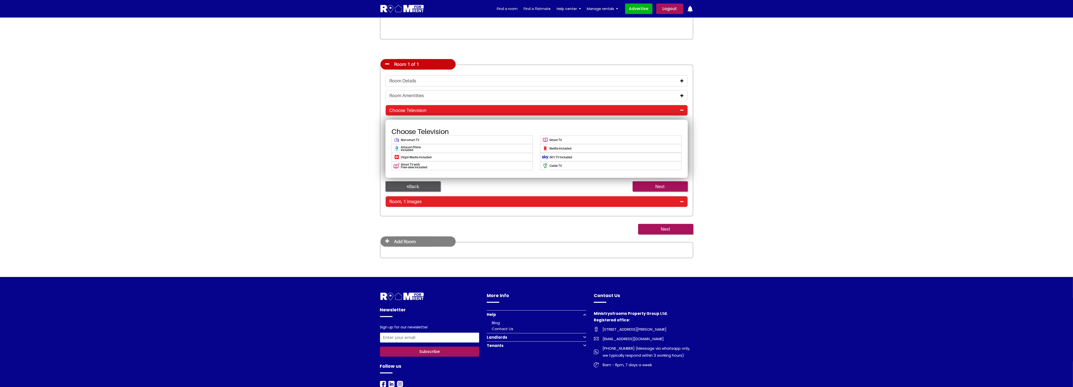
click at [491, 164] on span at bounding box center [462, 165] width 141 height 9
click at [393, 163] on input"] "Smart TV with Free-view included" at bounding box center [393, 163] width 0 height 0
click at [610, 144] on span at bounding box center [610, 148] width 141 height 9
click at [542, 146] on input"] "Netflix Included" at bounding box center [542, 146] width 0 height 0
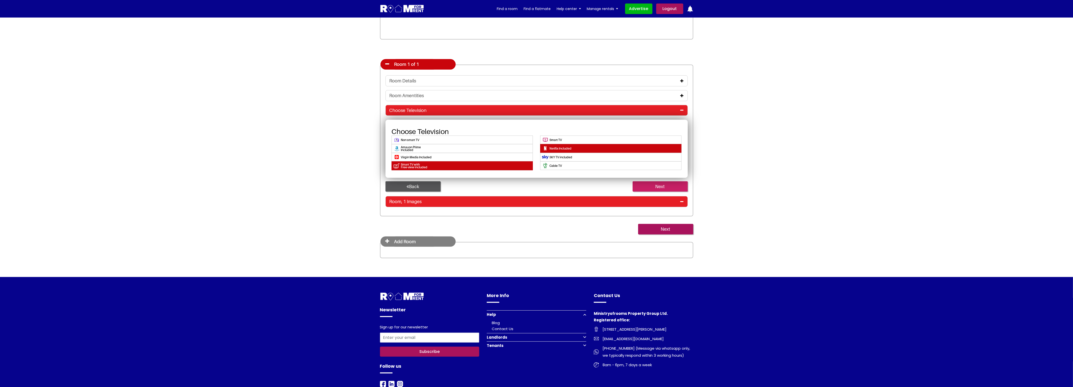
click at [666, 186] on link "Next" at bounding box center [660, 187] width 55 height 11
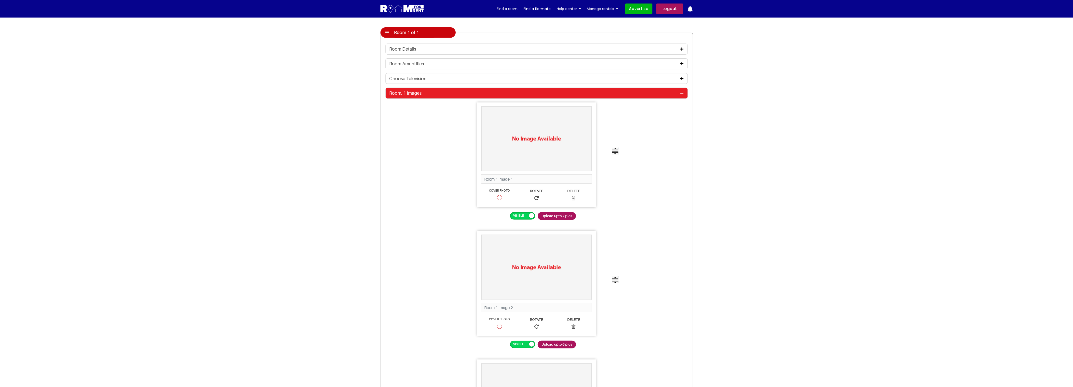
scroll to position [944, 0]
click at [568, 214] on span "Upload upto 7 pics" at bounding box center [557, 216] width 38 height 8
click at [538, 212] on input "Upload upto 7 pics" at bounding box center [538, 212] width 0 height 0
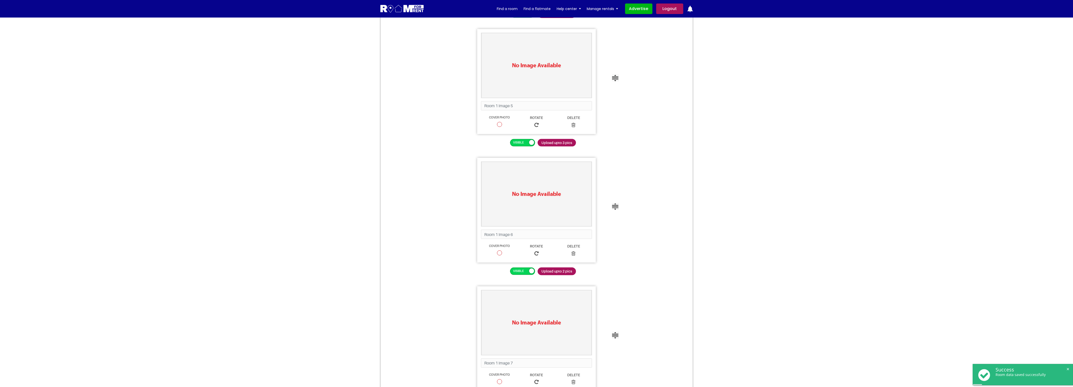
scroll to position [1506, 0]
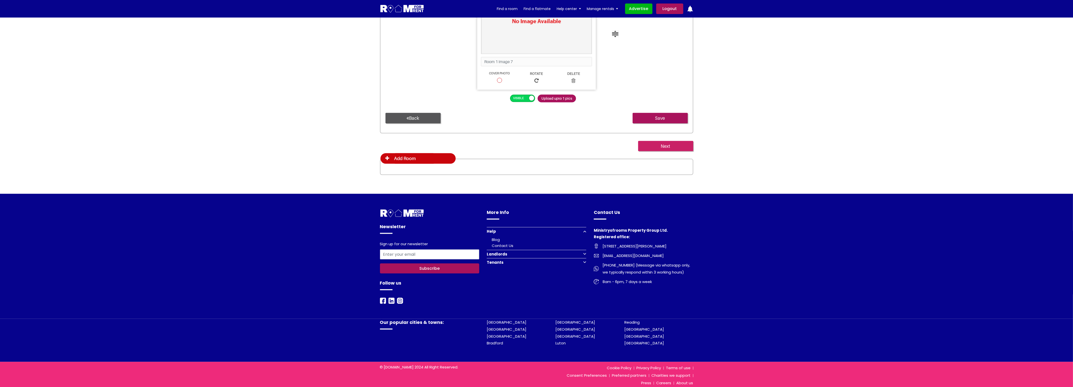
click at [667, 147] on input "Next" at bounding box center [665, 146] width 55 height 11
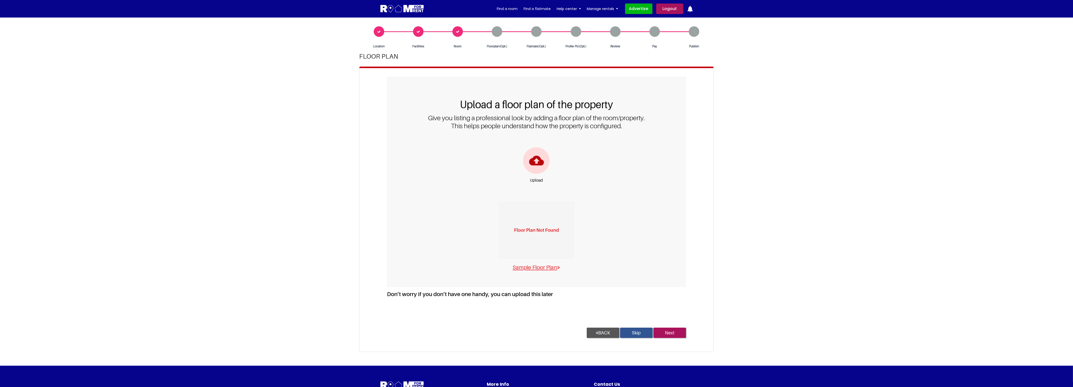
click at [786, 311] on section "Location Facilities Room Floorplan(Opt.) Pay" at bounding box center [536, 192] width 1073 height 348
click at [676, 335] on input "Next" at bounding box center [670, 333] width 33 height 11
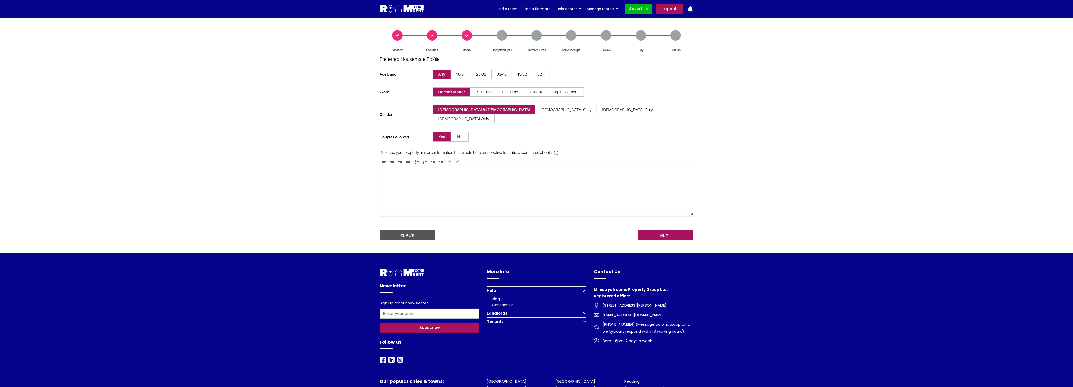
click at [807, 298] on div "Newsletter Sign up for our newsletter Subscribe Follow us More Info" at bounding box center [536, 315] width 1073 height 125
click at [668, 230] on input "NEXT" at bounding box center [665, 235] width 55 height 11
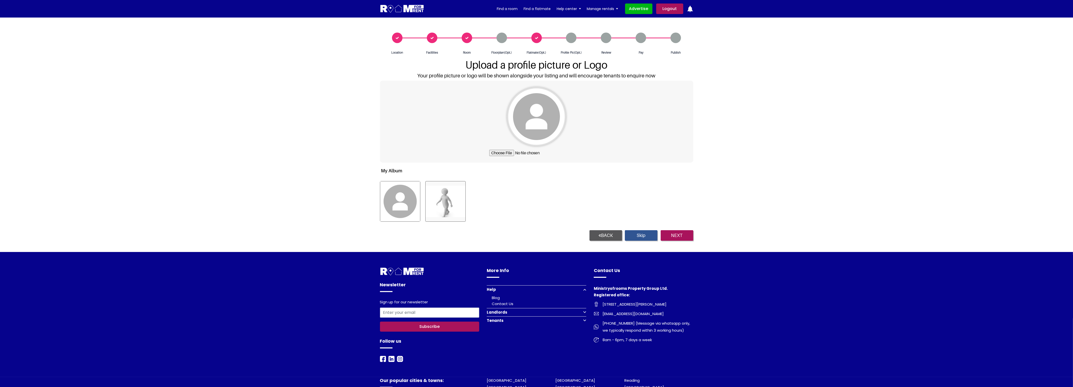
click at [767, 242] on section "Location Facilities Room Floorplan(Opt.) 1" at bounding box center [536, 135] width 1073 height 235
click at [678, 235] on input "NEXT" at bounding box center [677, 235] width 33 height 11
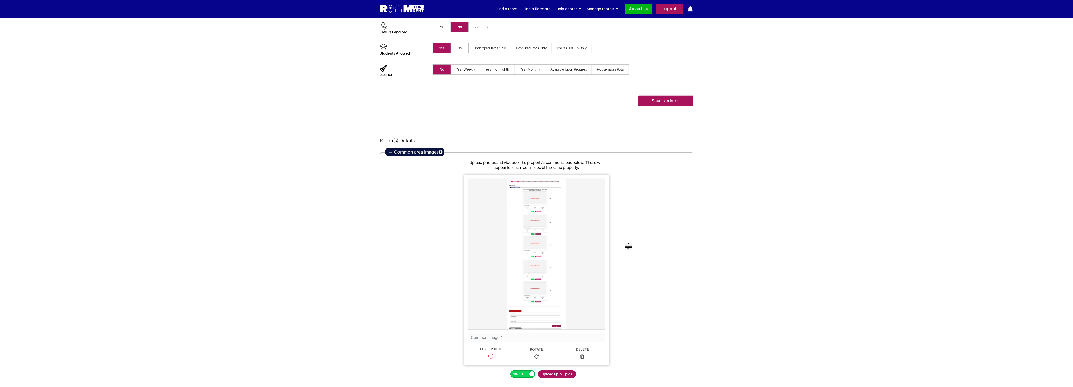
scroll to position [551, 0]
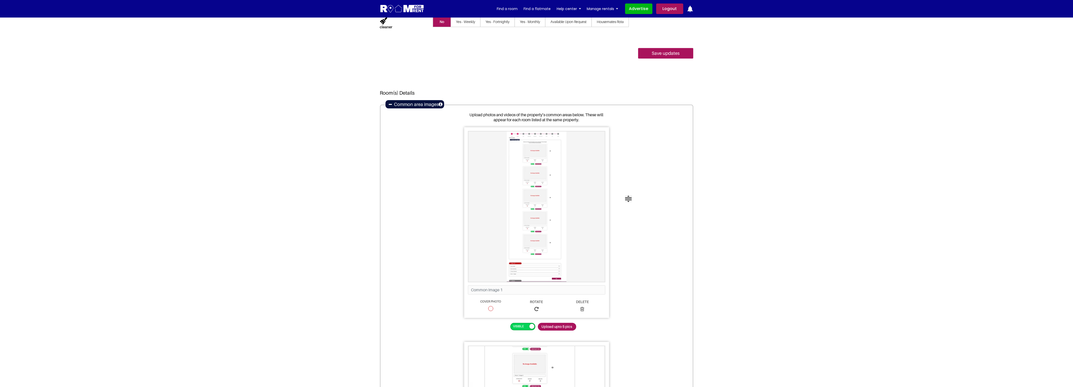
click at [391, 104] on icon at bounding box center [390, 105] width 3 height 4
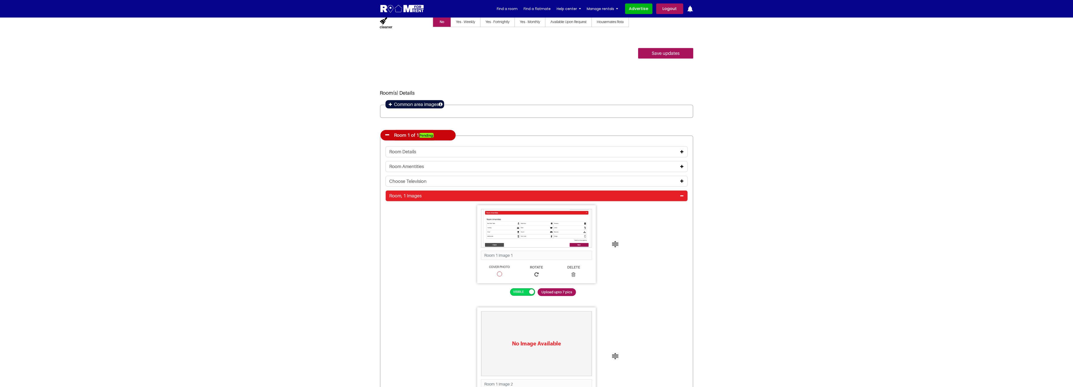
click at [387, 135] on icon at bounding box center [388, 135] width 4 height 5
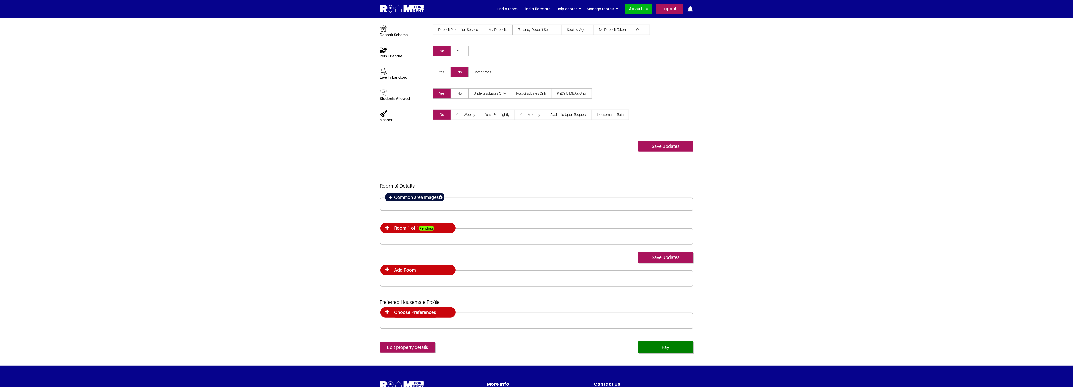
scroll to position [486, 0]
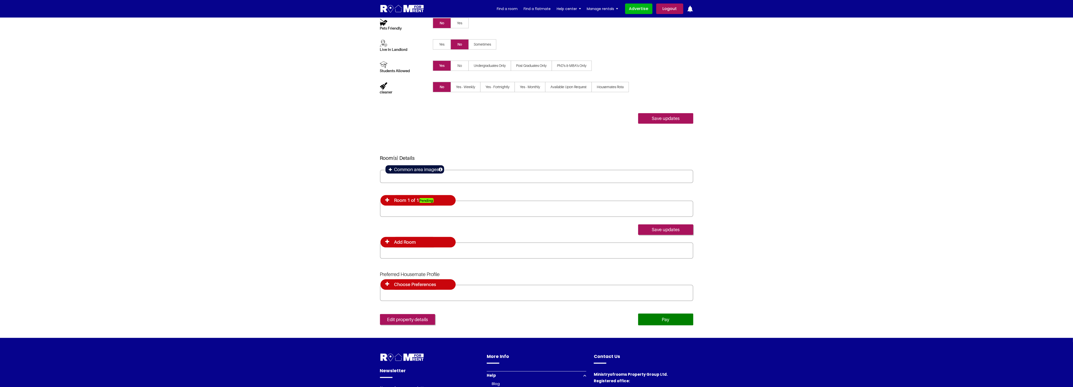
click at [670, 321] on link "Pay" at bounding box center [665, 320] width 55 height 12
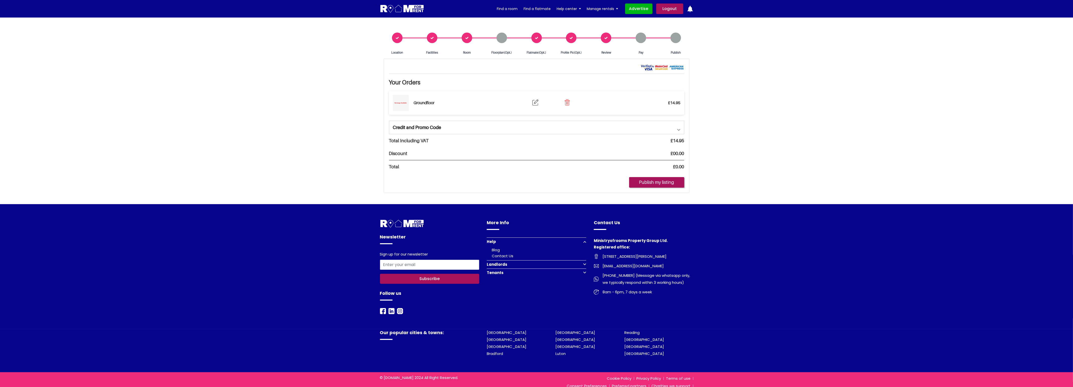
click at [842, 272] on div "Newsletter Sign up for our newsletter Subscribe Follow us More Info" at bounding box center [536, 266] width 1073 height 125
click at [466, 41] on div "Room" at bounding box center [467, 44] width 35 height 22
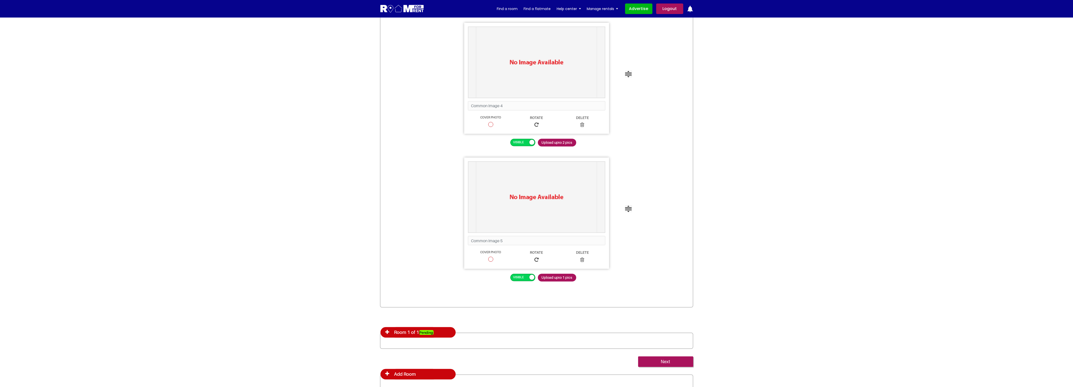
scroll to position [679, 0]
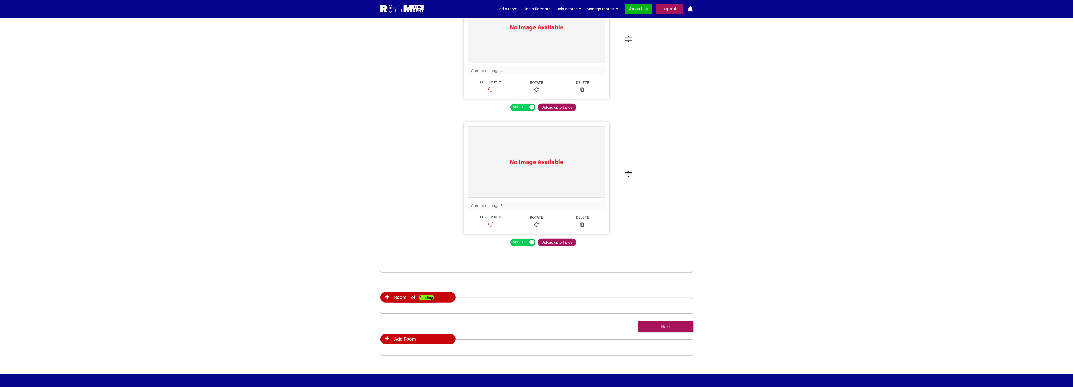
click at [388, 296] on icon at bounding box center [388, 297] width 4 height 5
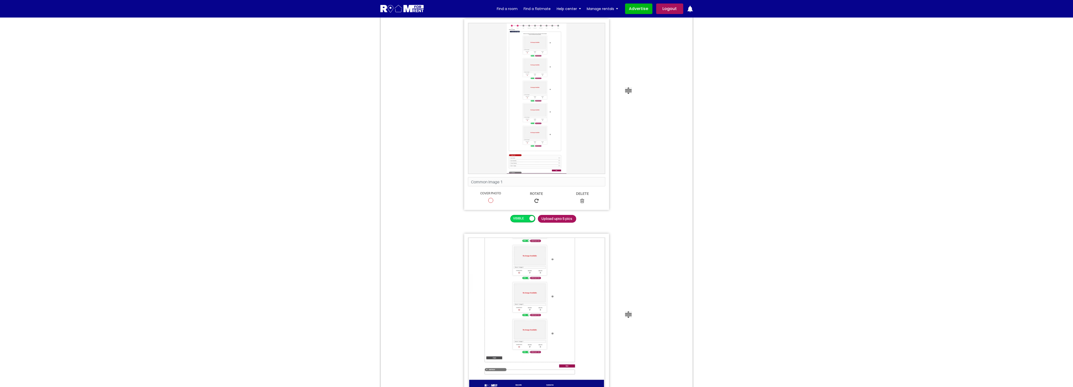
scroll to position [0, 0]
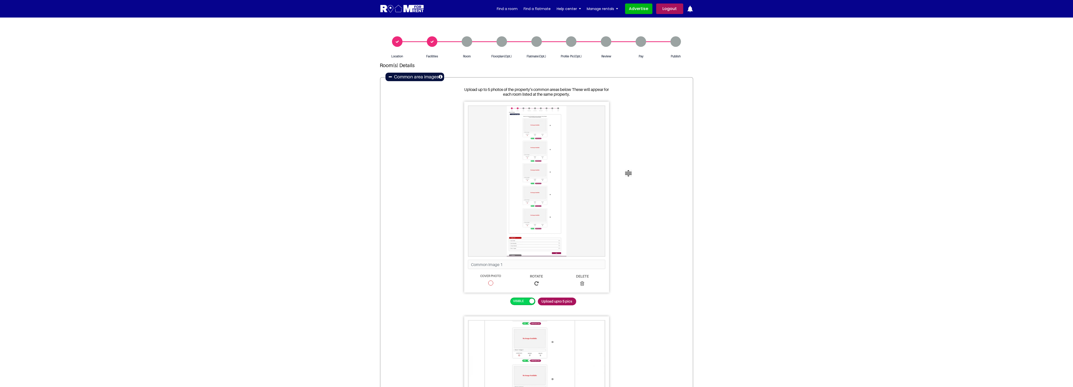
click at [391, 77] on icon at bounding box center [390, 77] width 3 height 4
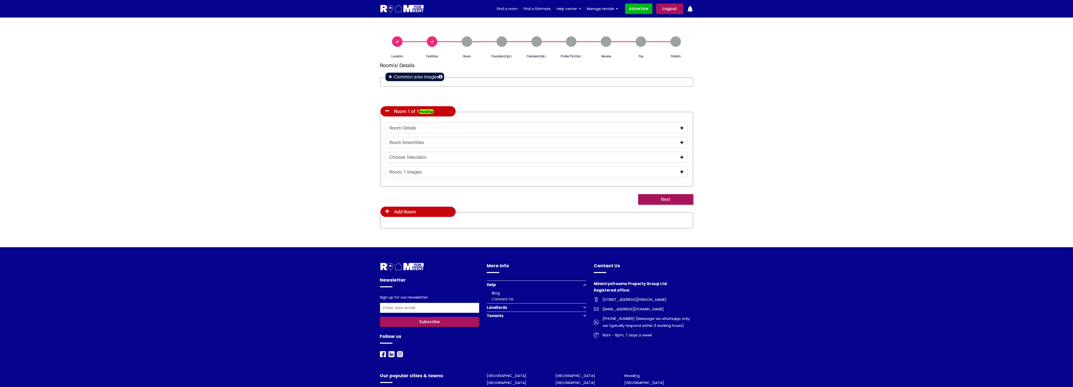
click at [399, 41] on div "Location" at bounding box center [397, 47] width 35 height 22
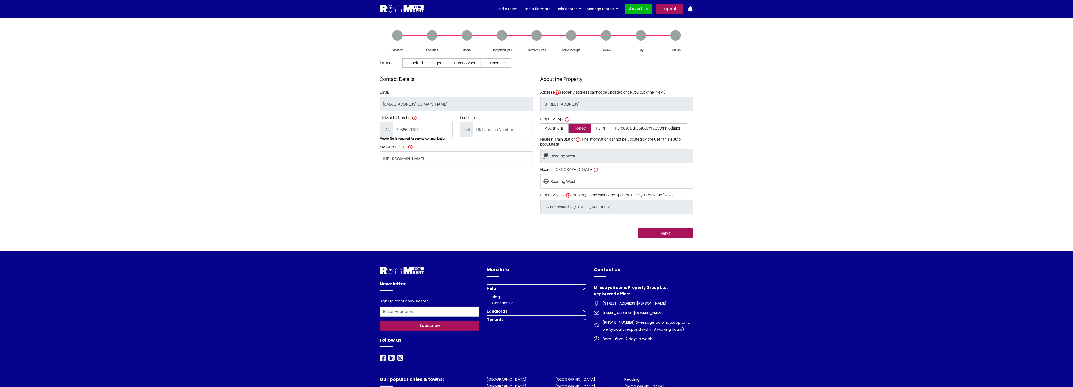
click at [815, 115] on section "Location Facilities Room Floorplan(Opt.)" at bounding box center [536, 135] width 1073 height 234
click at [726, 69] on section "Location Facilities Room Floorplan(Opt.)" at bounding box center [536, 135] width 1073 height 234
drag, startPoint x: 664, startPoint y: 234, endPoint x: 762, endPoint y: 190, distance: 107.4
click at [664, 234] on input "Next" at bounding box center [665, 233] width 55 height 11
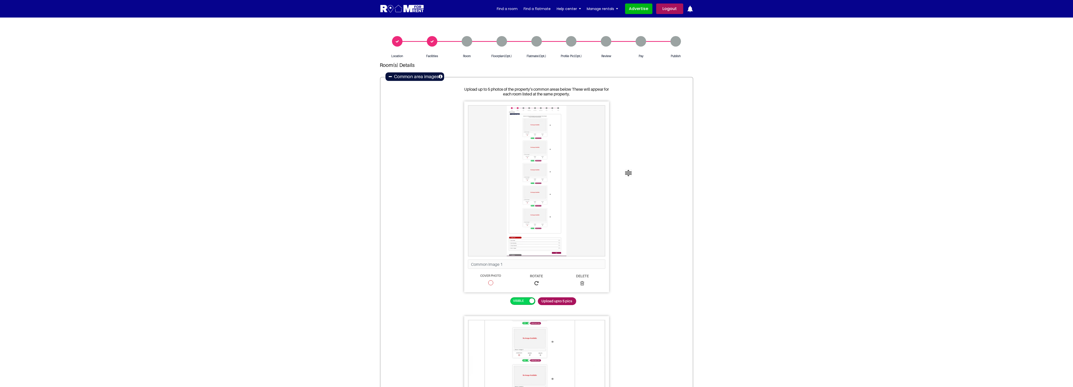
scroll to position [1, 0]
click at [390, 76] on icon at bounding box center [390, 76] width 3 height 4
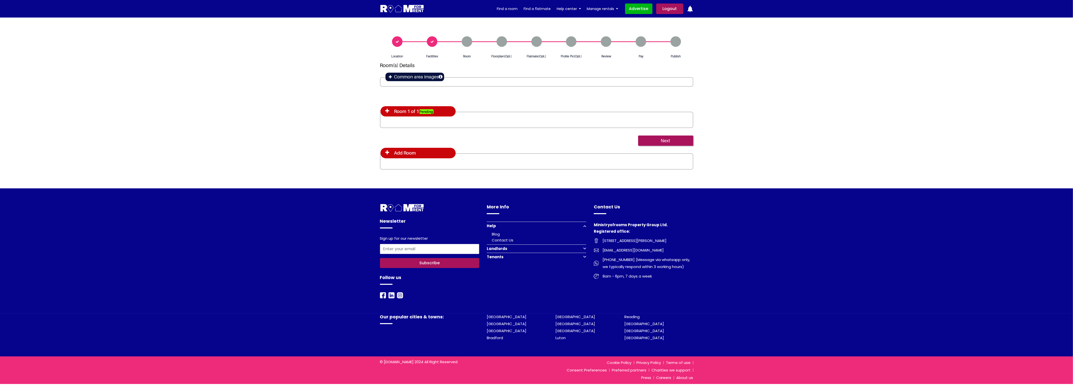
scroll to position [0, 0]
click at [387, 112] on div "Room 1 of 1 Pending" at bounding box center [420, 111] width 75 height 11
click at [389, 112] on icon at bounding box center [390, 111] width 4 height 5
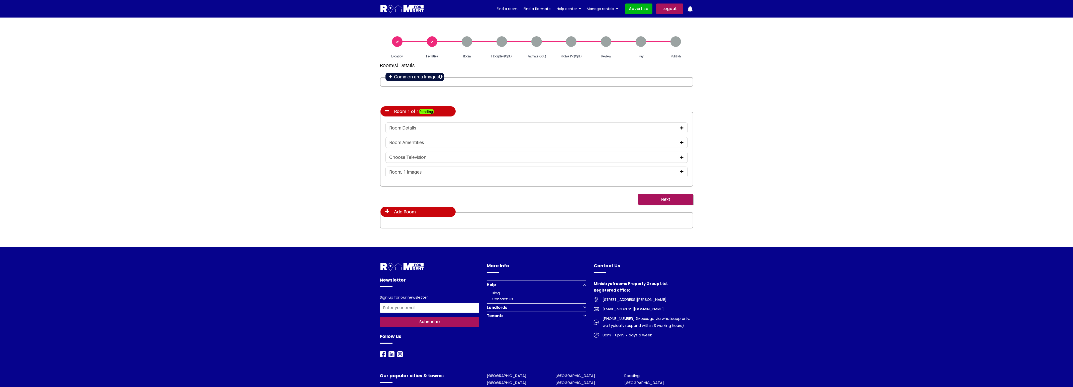
click at [683, 127] on icon at bounding box center [682, 128] width 3 height 4
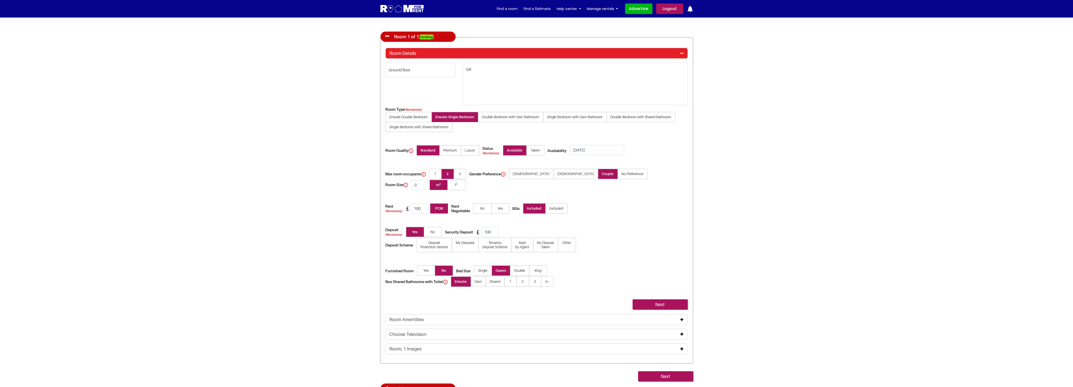
scroll to position [74, 0]
click at [682, 318] on icon at bounding box center [682, 320] width 3 height 4
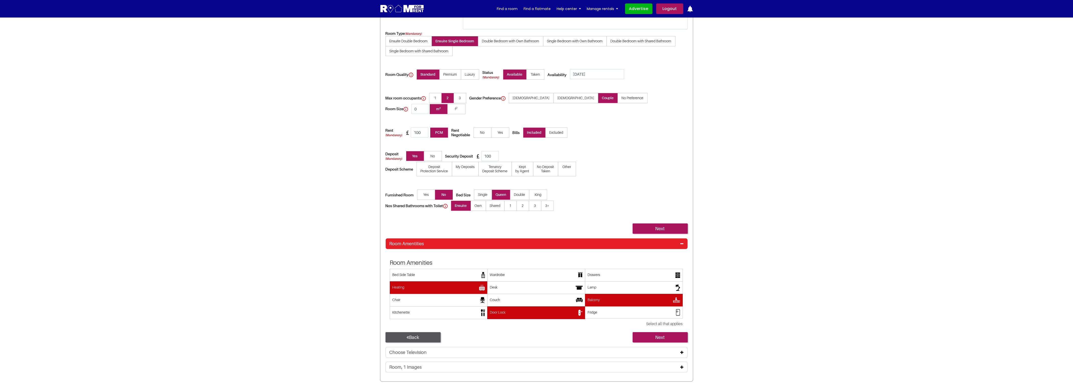
scroll to position [152, 0]
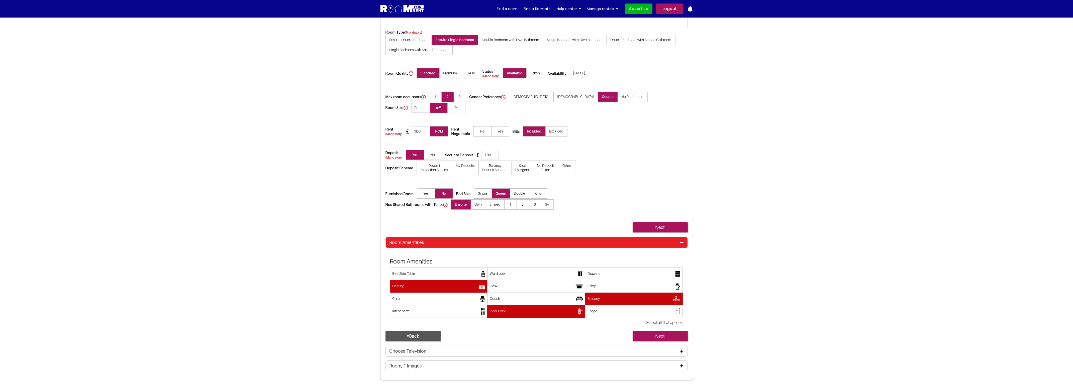
click at [682, 364] on icon at bounding box center [682, 366] width 3 height 4
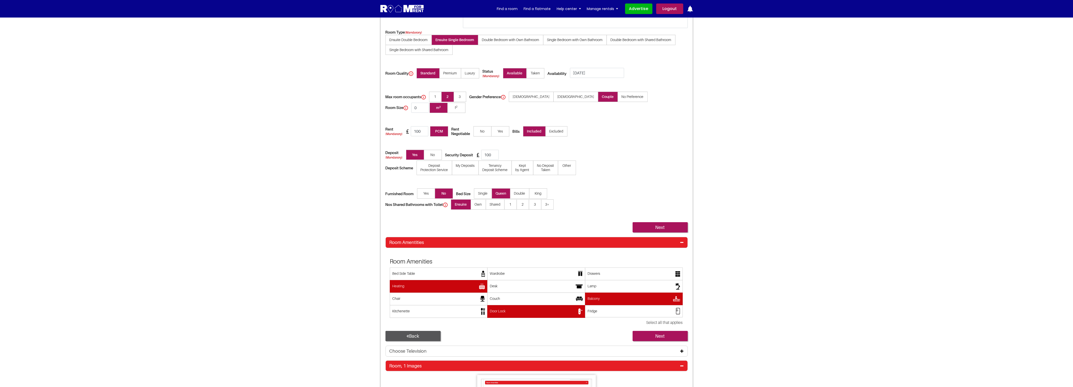
click at [683, 349] on icon at bounding box center [682, 351] width 3 height 4
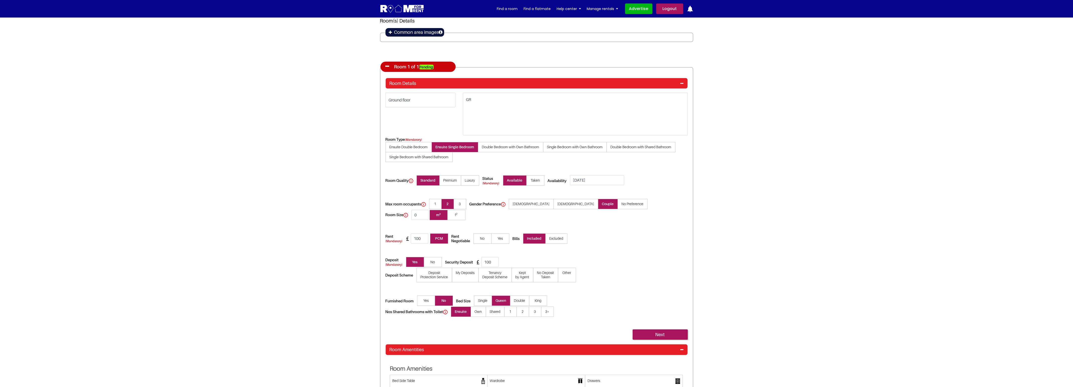
scroll to position [54, 0]
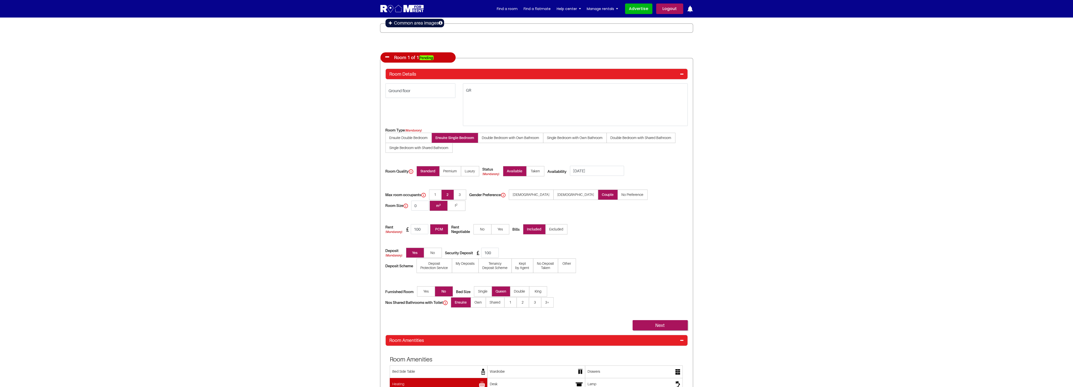
click at [683, 73] on icon at bounding box center [682, 74] width 3 height 4
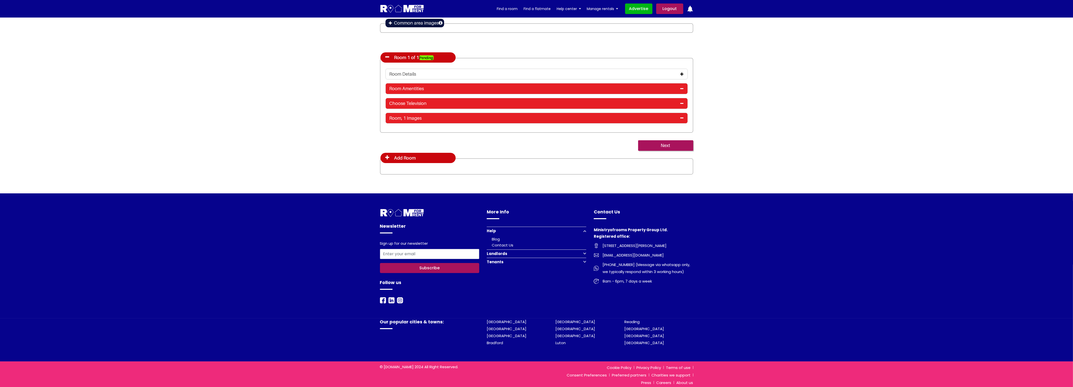
click at [388, 158] on icon at bounding box center [388, 157] width 4 height 5
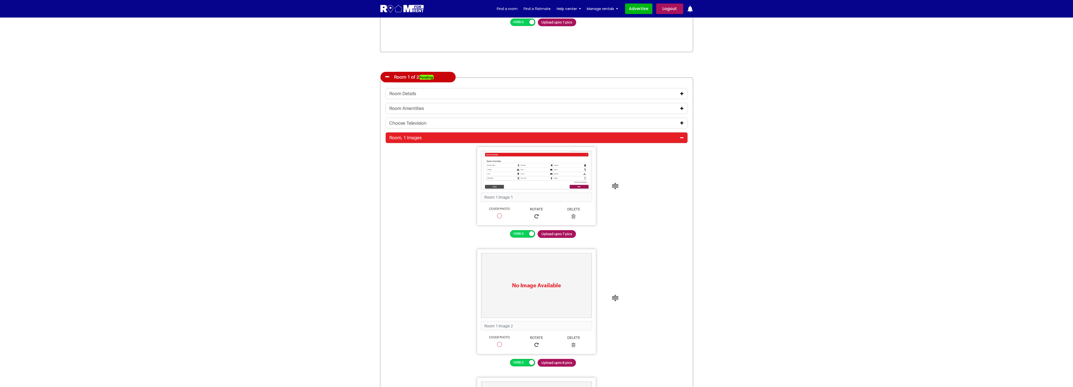
click at [387, 75] on icon at bounding box center [388, 76] width 4 height 5
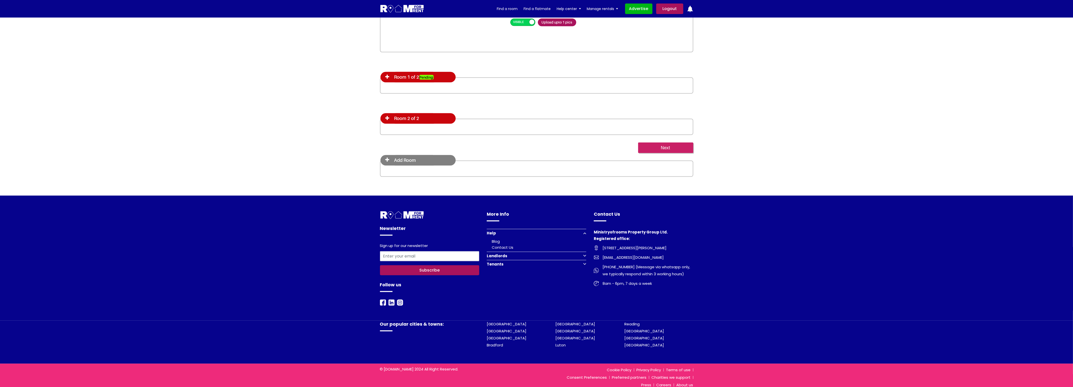
click at [668, 147] on input "Next" at bounding box center [665, 148] width 55 height 11
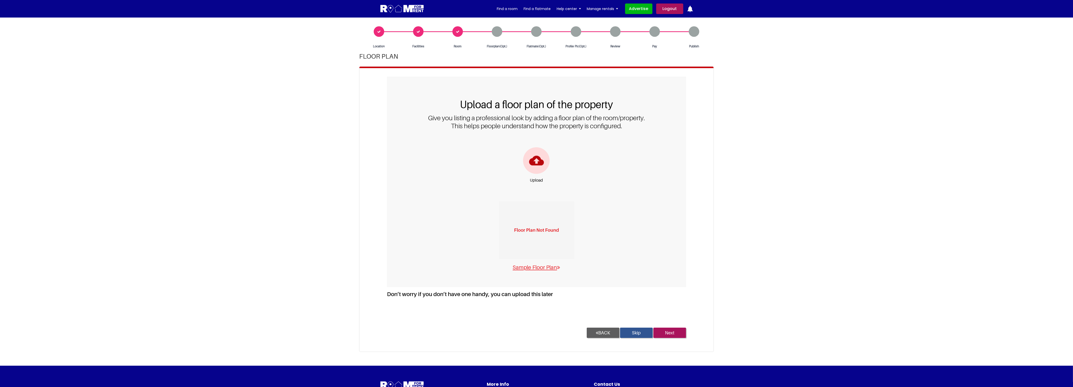
click at [609, 331] on link "BACK" at bounding box center [603, 333] width 33 height 11
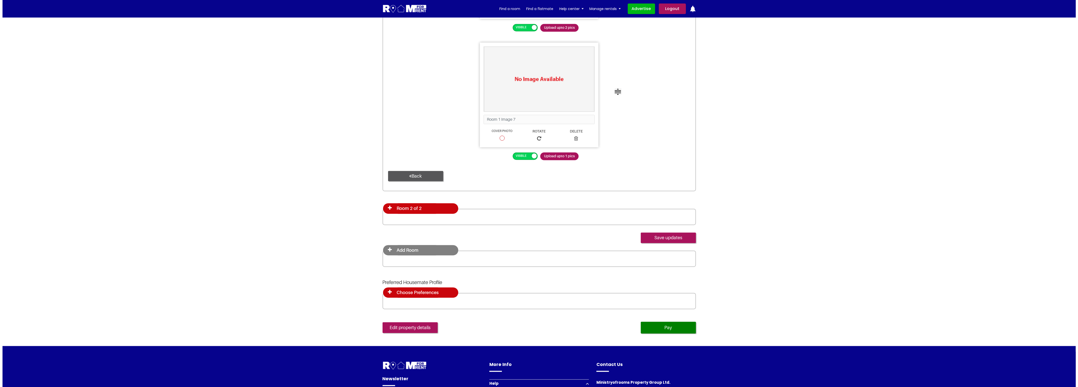
scroll to position [2394, 0]
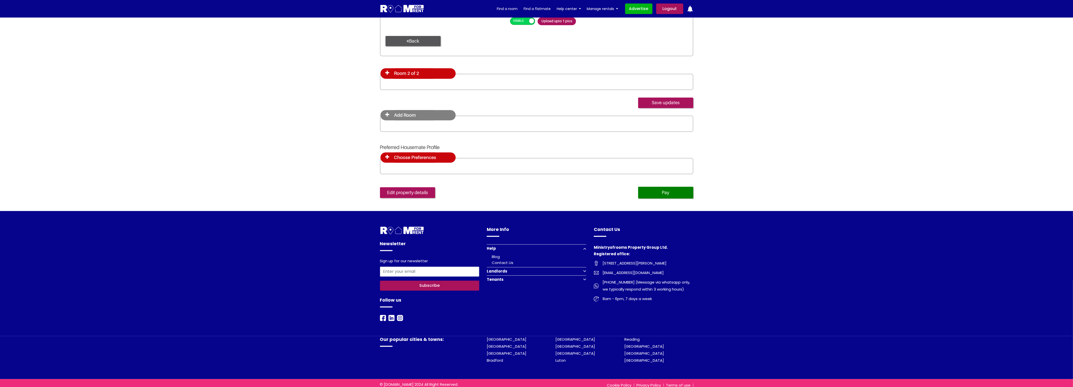
click at [388, 71] on icon at bounding box center [388, 72] width 4 height 5
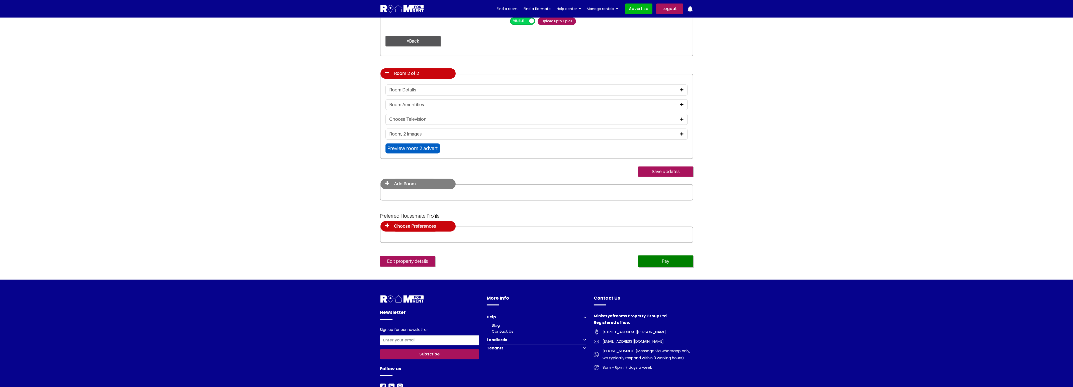
click at [417, 147] on input "Preview room 2 advert" at bounding box center [413, 148] width 54 height 10
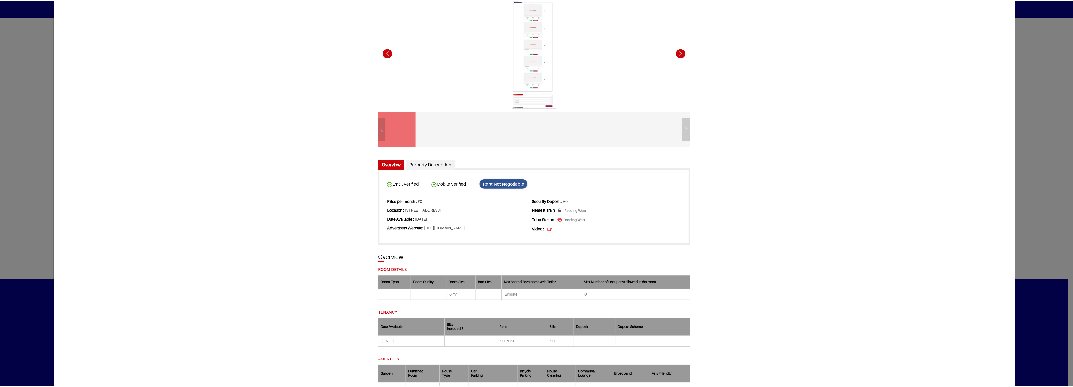
scroll to position [0, 0]
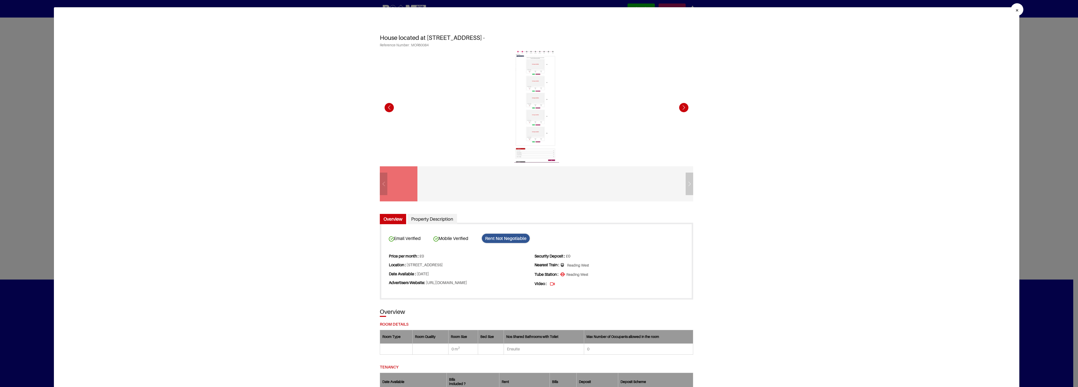
click at [1015, 11] on span "×" at bounding box center [1017, 10] width 4 height 7
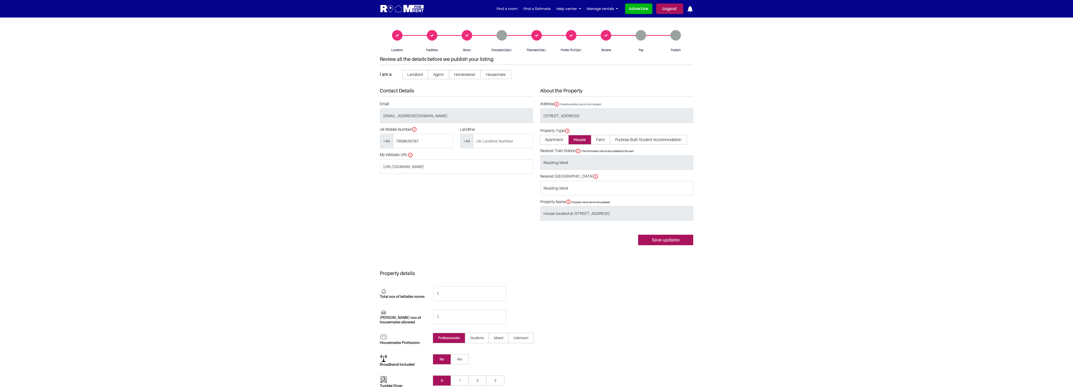
click at [500, 38] on div "Floorplan(Opt.)" at bounding box center [501, 41] width 35 height 22
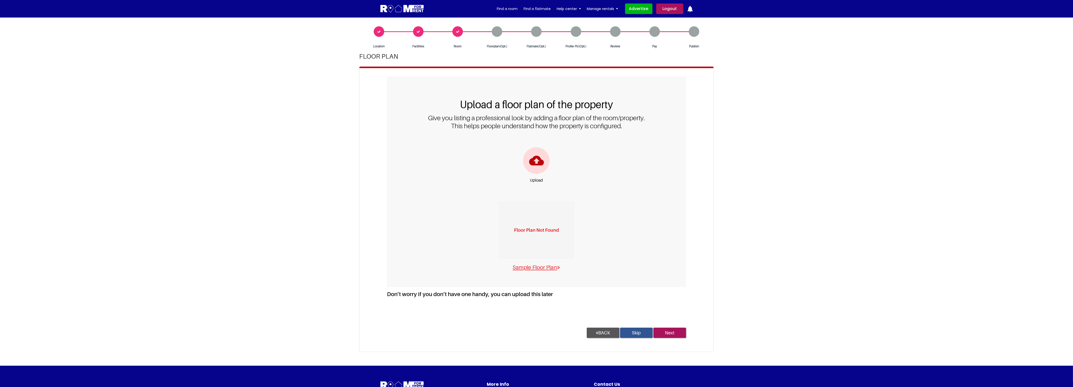
click at [844, 206] on section "Location Facilities Room Floorplan(Opt.) Pay" at bounding box center [536, 192] width 1073 height 348
click at [671, 333] on input "Next" at bounding box center [670, 333] width 33 height 11
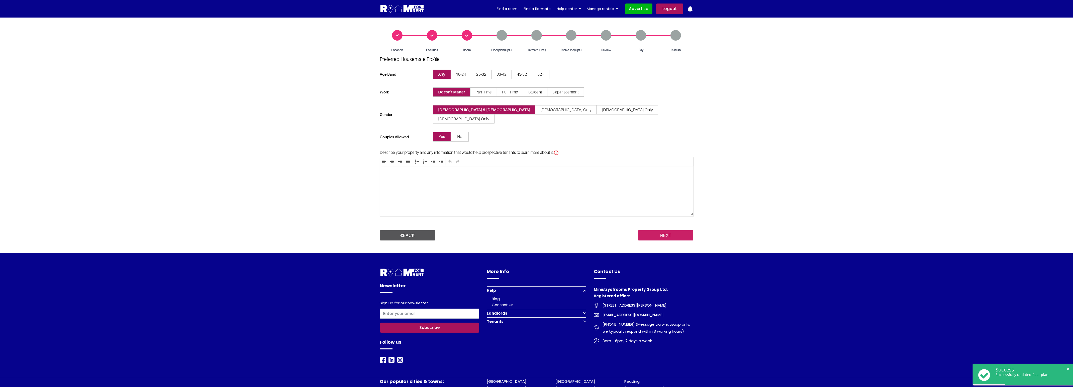
click at [673, 230] on input "NEXT" at bounding box center [665, 235] width 55 height 11
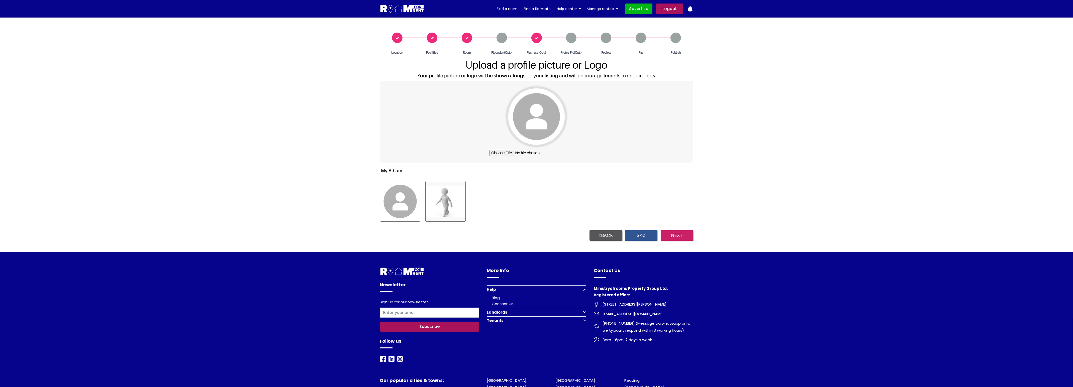
drag, startPoint x: 685, startPoint y: 236, endPoint x: 695, endPoint y: 236, distance: 10.5
click at [685, 236] on input "NEXT" at bounding box center [677, 235] width 33 height 11
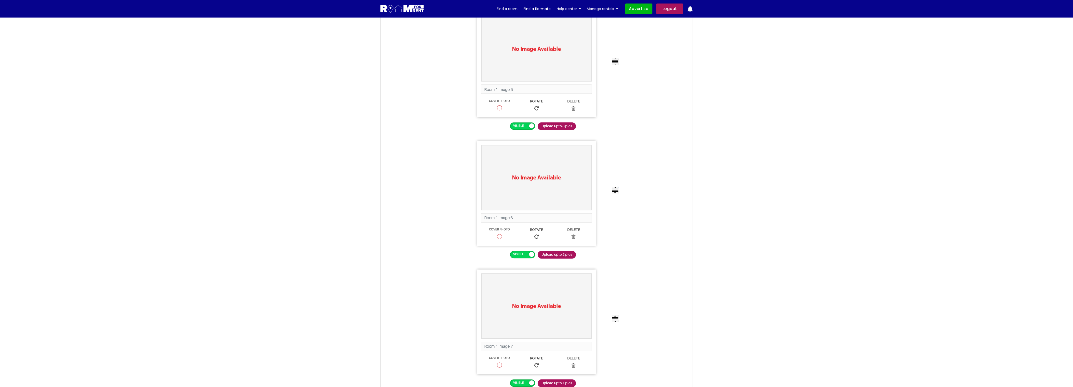
scroll to position [2480, 0]
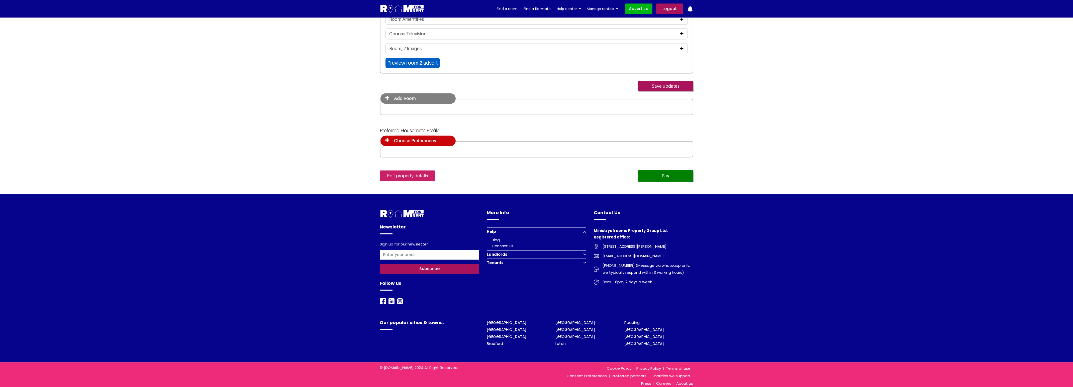
click at [410, 175] on link "Edit property details" at bounding box center [407, 175] width 55 height 11
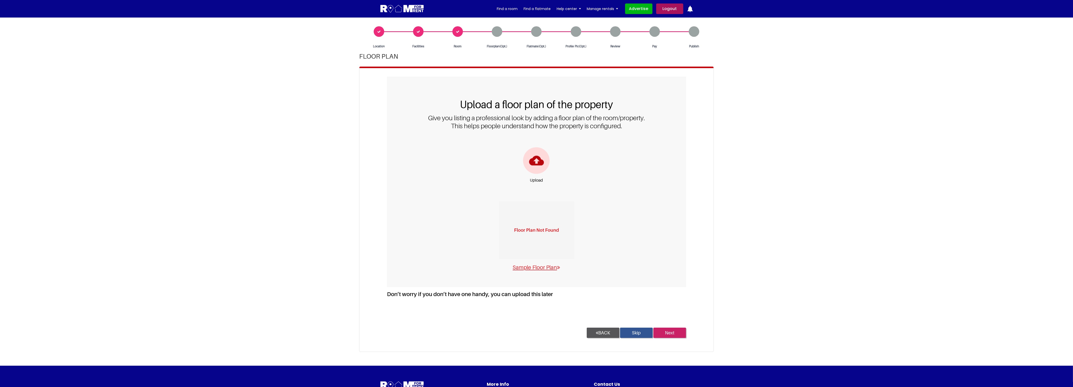
click at [677, 333] on input "Next" at bounding box center [670, 333] width 33 height 11
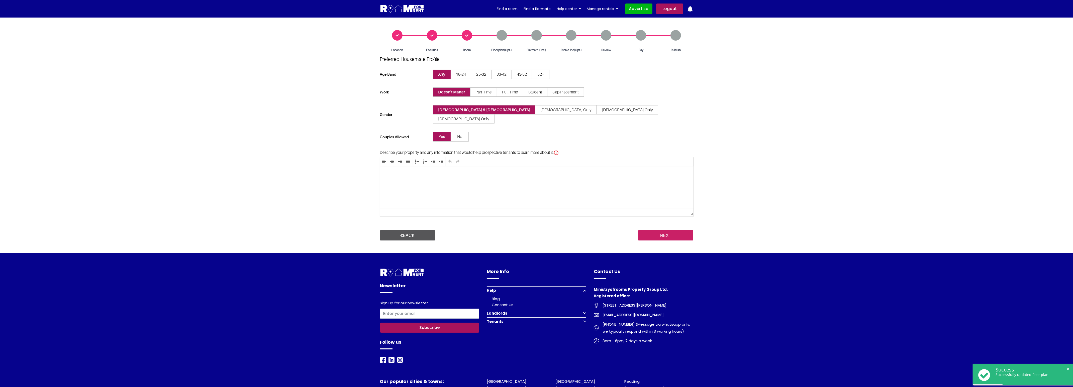
click at [672, 230] on input "NEXT" at bounding box center [665, 235] width 55 height 11
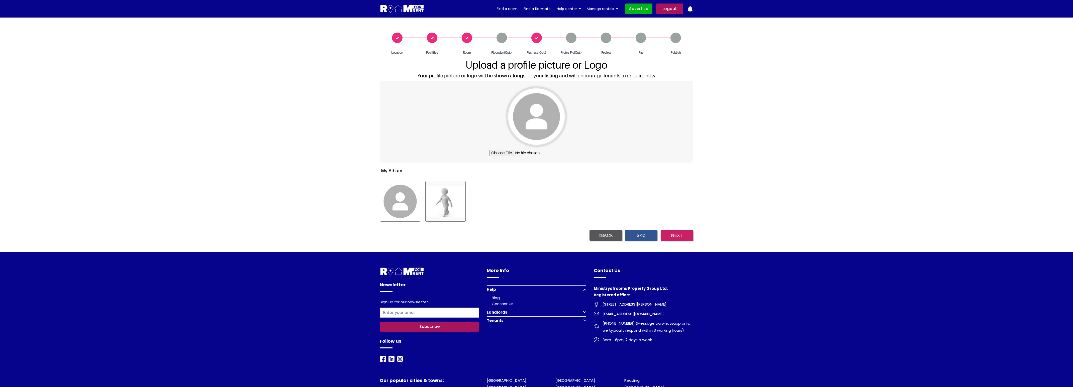
click at [682, 235] on input "NEXT" at bounding box center [677, 235] width 33 height 11
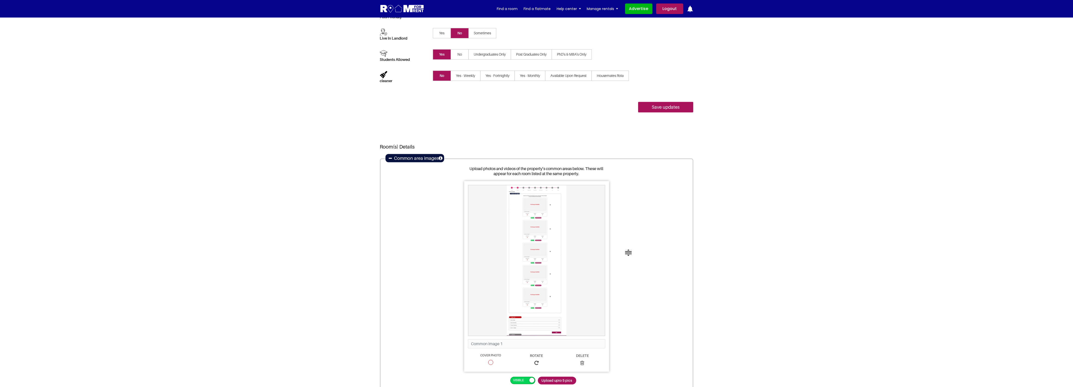
scroll to position [494, 0]
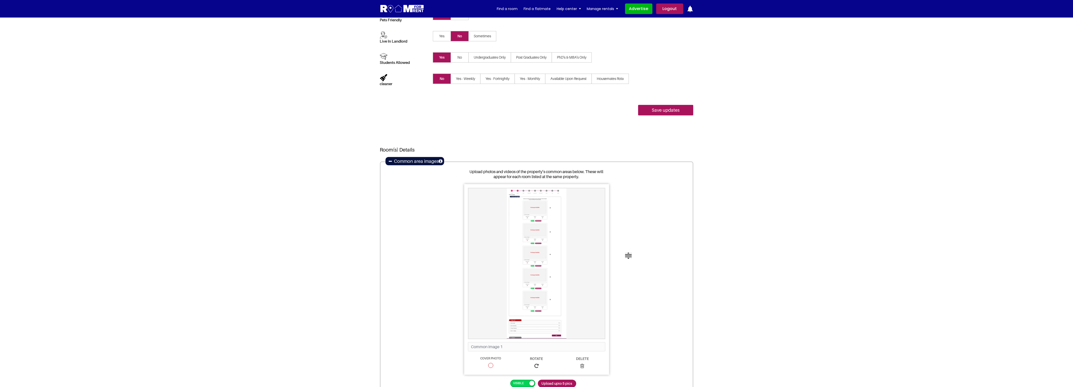
click at [392, 161] on div "Common area images" at bounding box center [415, 162] width 56 height 6
click at [390, 161] on icon at bounding box center [390, 161] width 3 height 4
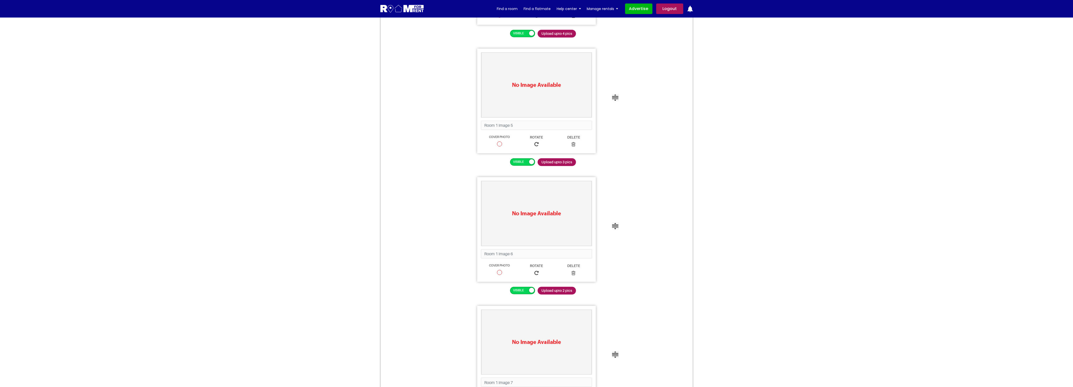
scroll to position [1623, 0]
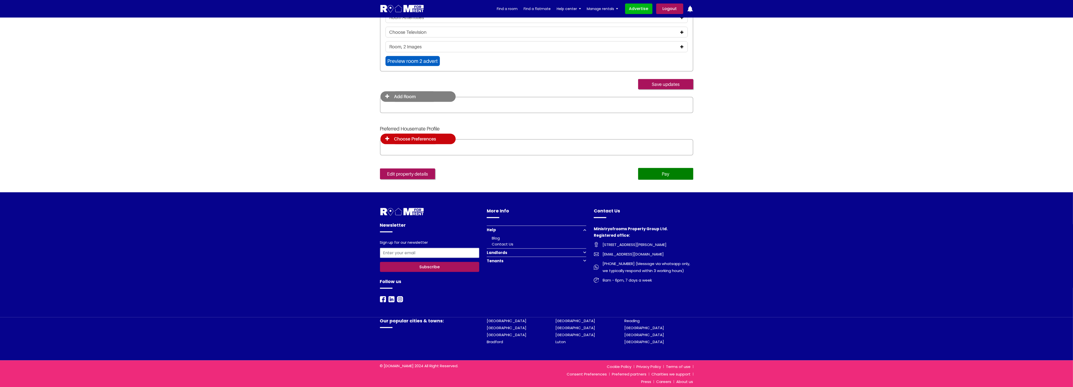
click at [663, 172] on link "Pay" at bounding box center [665, 174] width 55 height 12
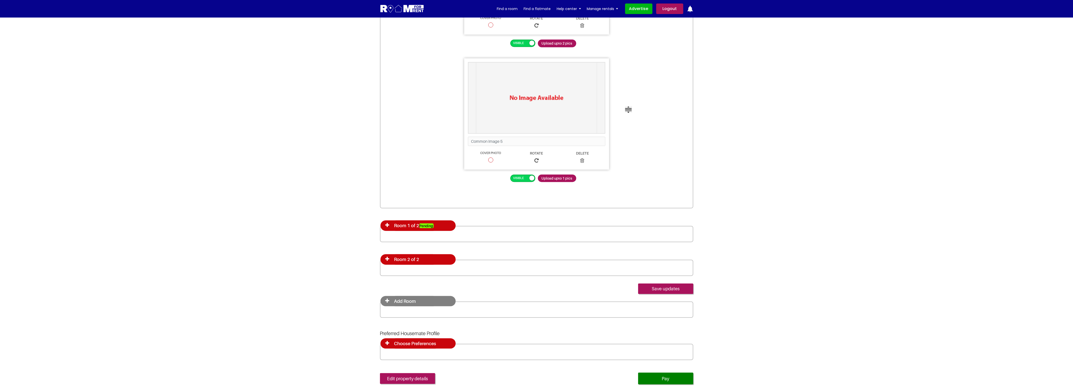
scroll to position [1522, 0]
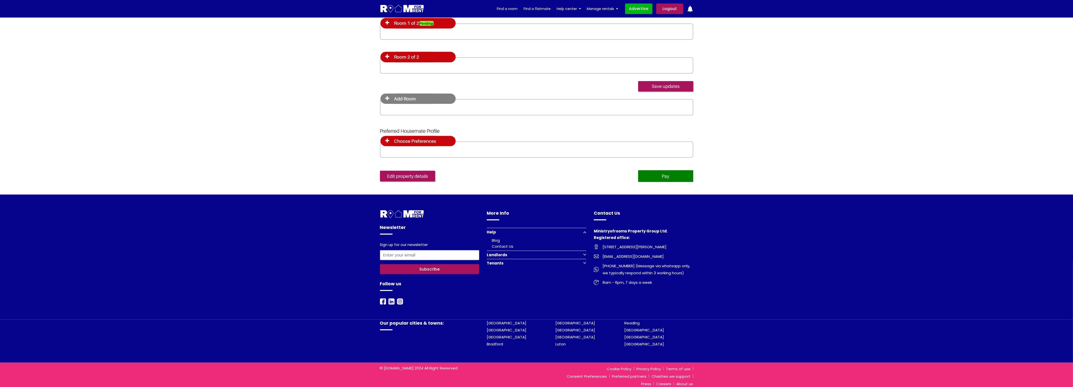
click at [673, 175] on link "Pay" at bounding box center [665, 176] width 55 height 12
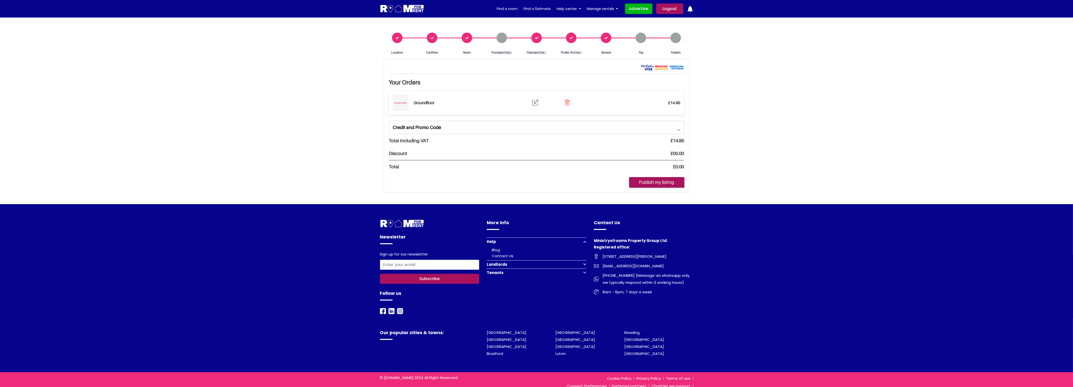
click at [604, 40] on div "Review" at bounding box center [606, 44] width 35 height 22
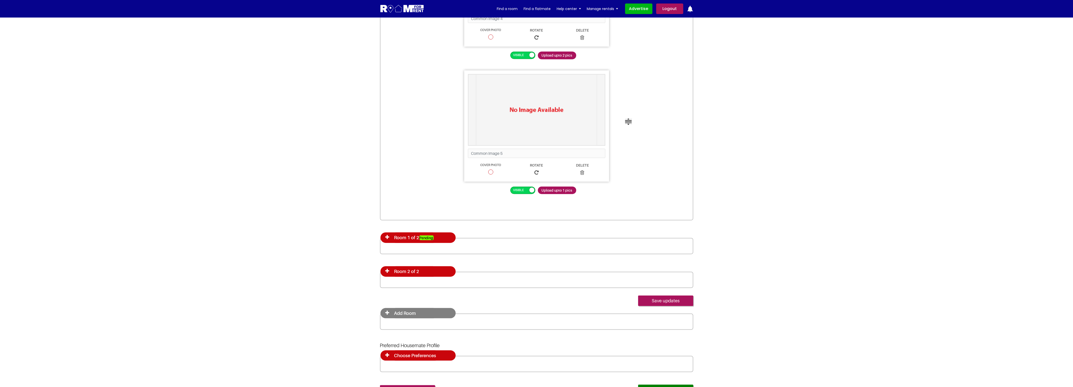
scroll to position [1522, 0]
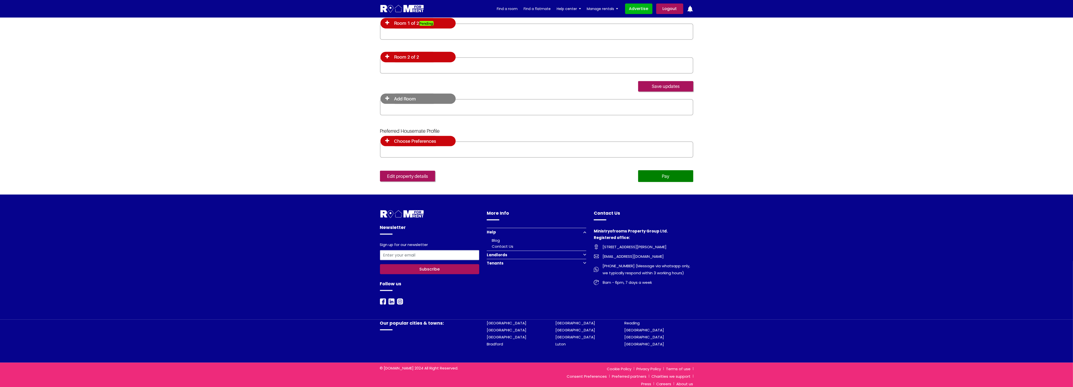
click at [672, 172] on link "Pay" at bounding box center [665, 176] width 55 height 12
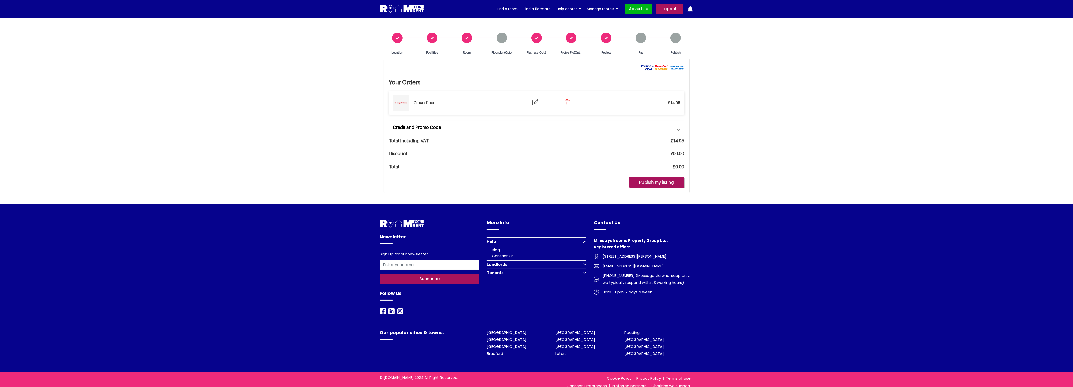
click at [609, 40] on div "Review" at bounding box center [606, 44] width 35 height 22
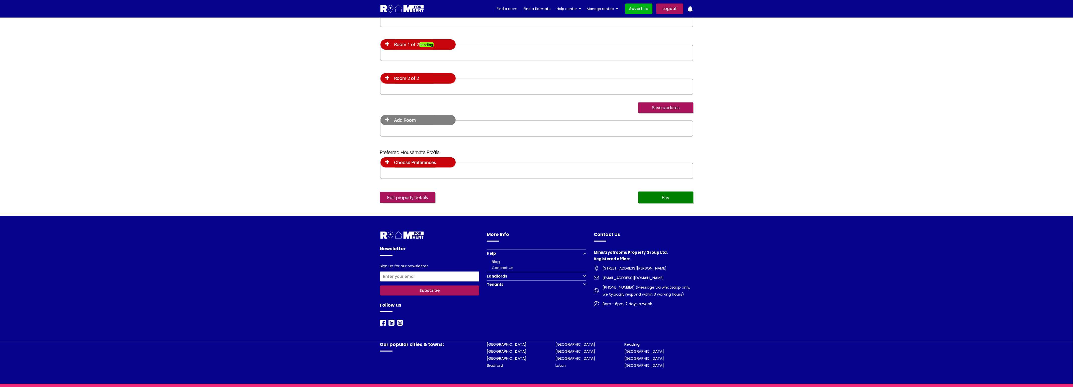
scroll to position [1472, 0]
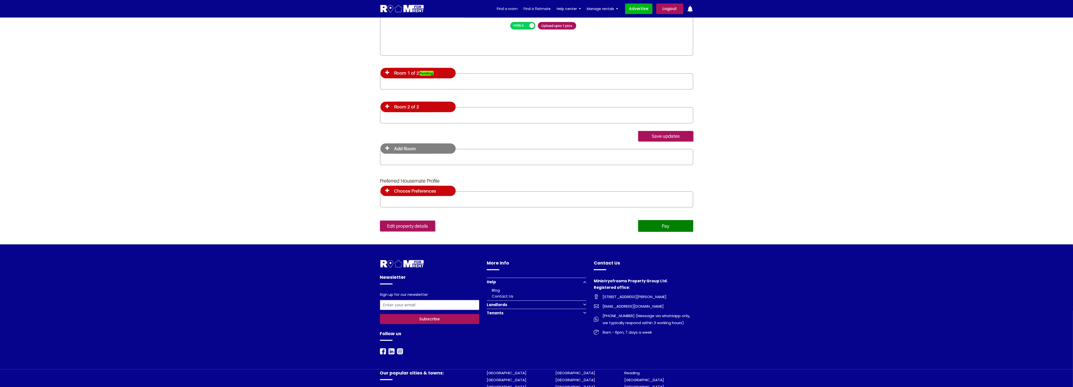
click at [671, 222] on link "Pay" at bounding box center [665, 226] width 55 height 12
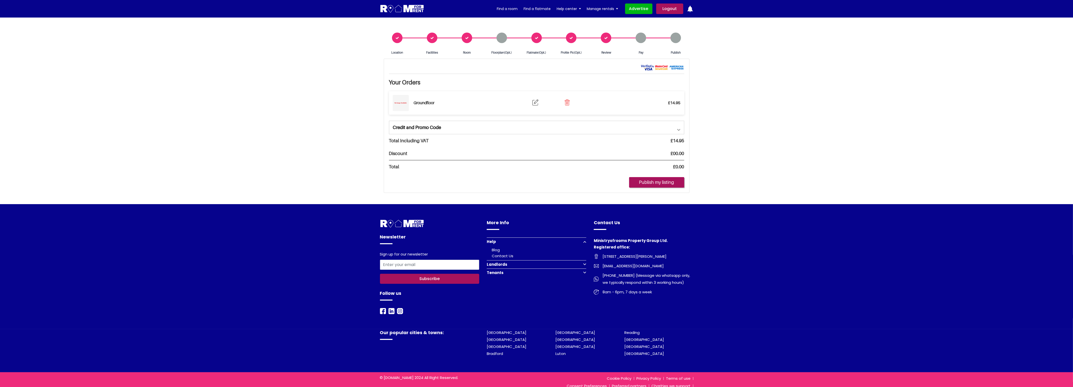
click at [399, 42] on div "Location" at bounding box center [397, 44] width 35 height 22
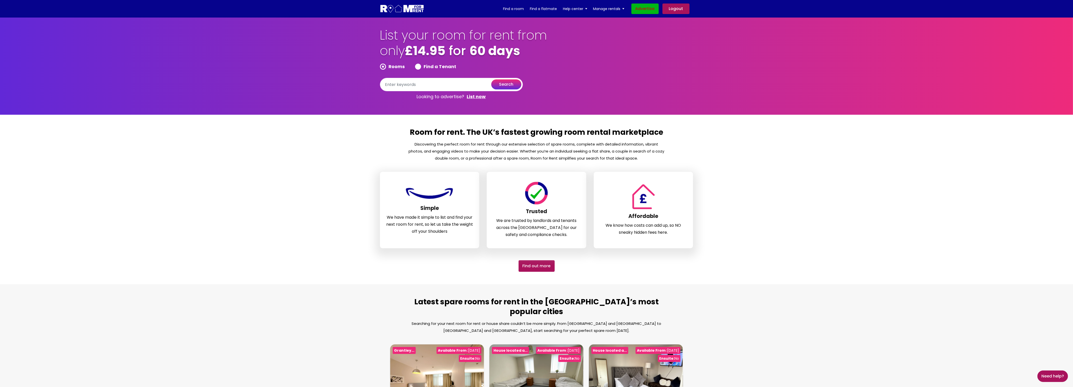
click at [644, 11] on link "Advertise" at bounding box center [645, 9] width 27 height 11
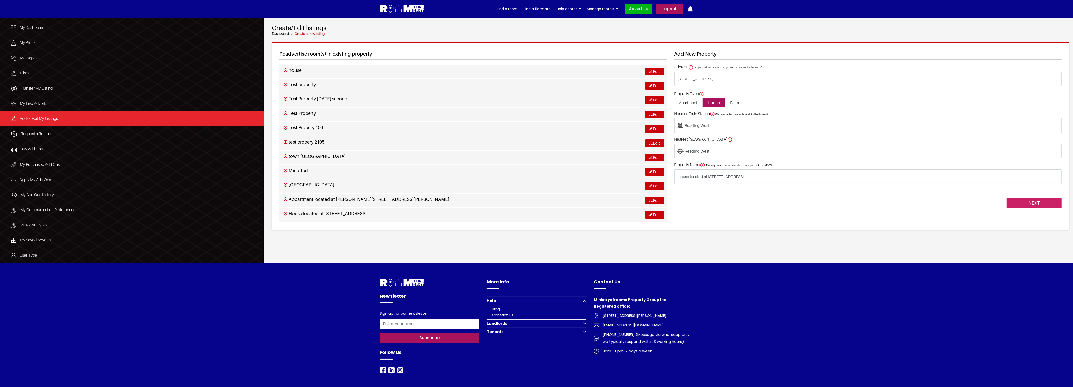
click at [1047, 204] on input "NEXT" at bounding box center [1034, 203] width 55 height 11
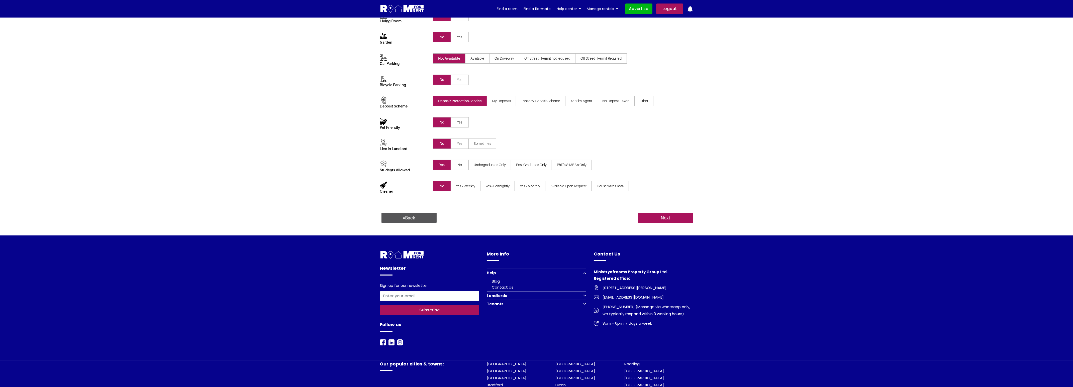
scroll to position [225, 0]
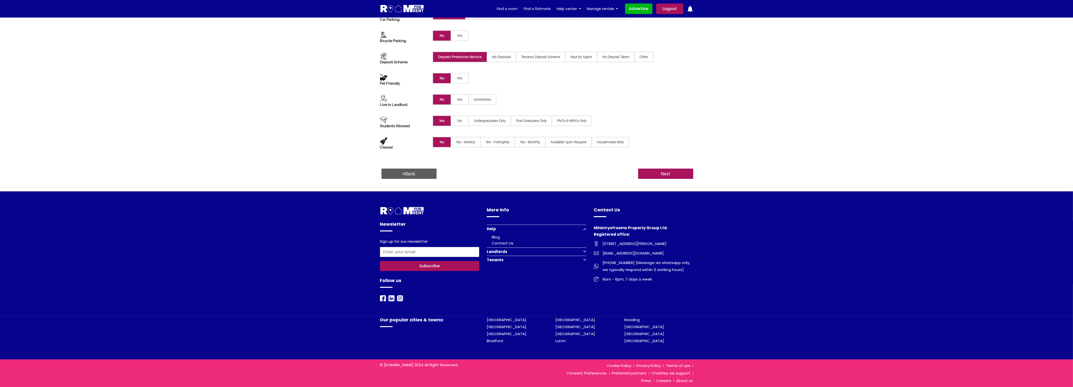
click at [414, 172] on link "Back" at bounding box center [409, 174] width 55 height 11
